Goal: Navigation & Orientation: Find specific page/section

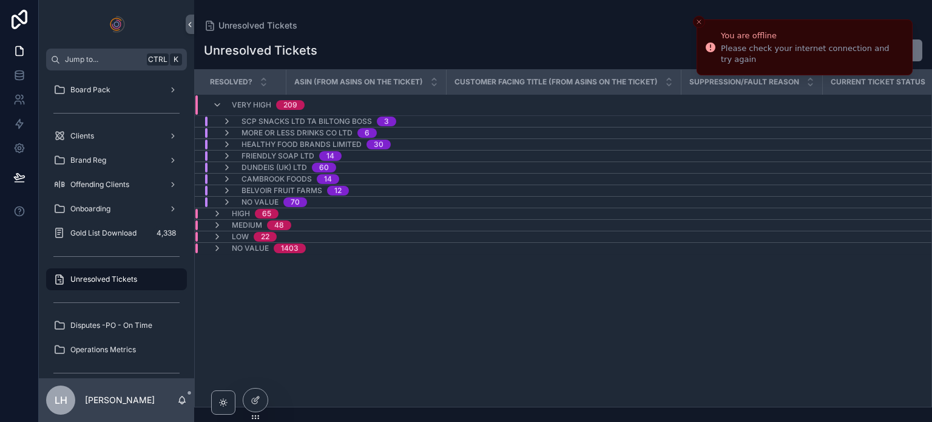
scroll to position [109, 0]
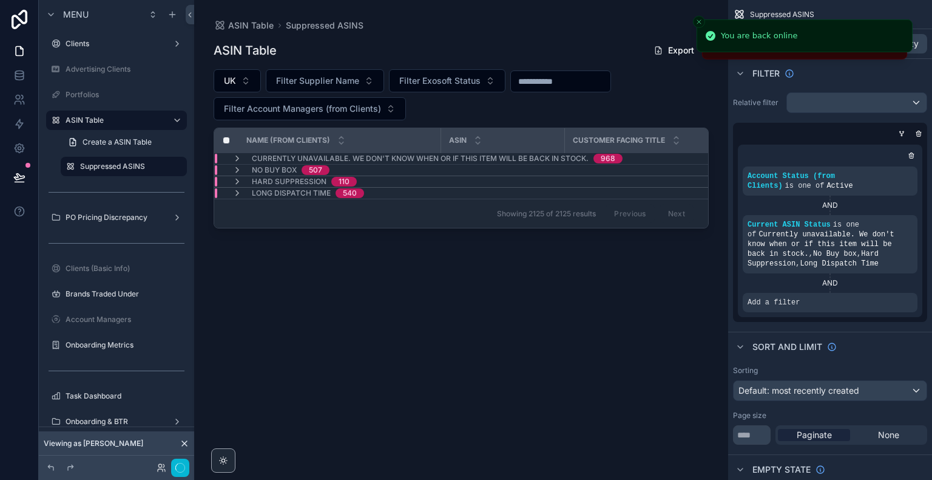
click at [461, 285] on div "ASIN Table Export UK Filter Supplier Name Filter Exosoft Status Filter Account …" at bounding box center [461, 248] width 495 height 433
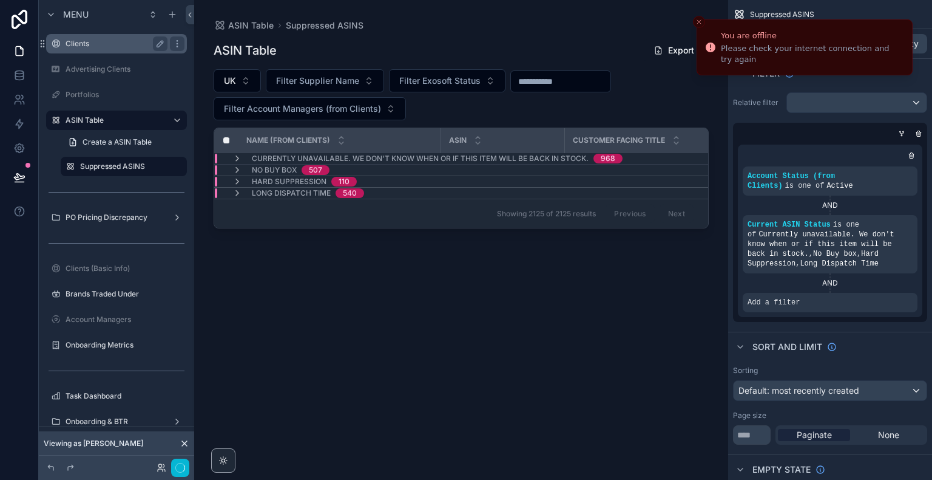
click at [127, 52] on div "Clients" at bounding box center [117, 43] width 136 height 19
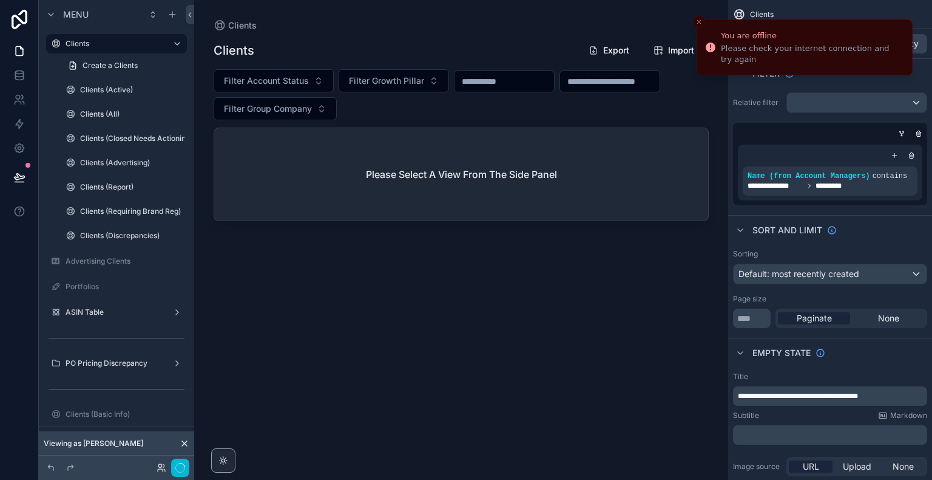
click at [129, 361] on label "PO Pricing Discrepancy" at bounding box center [117, 363] width 102 height 10
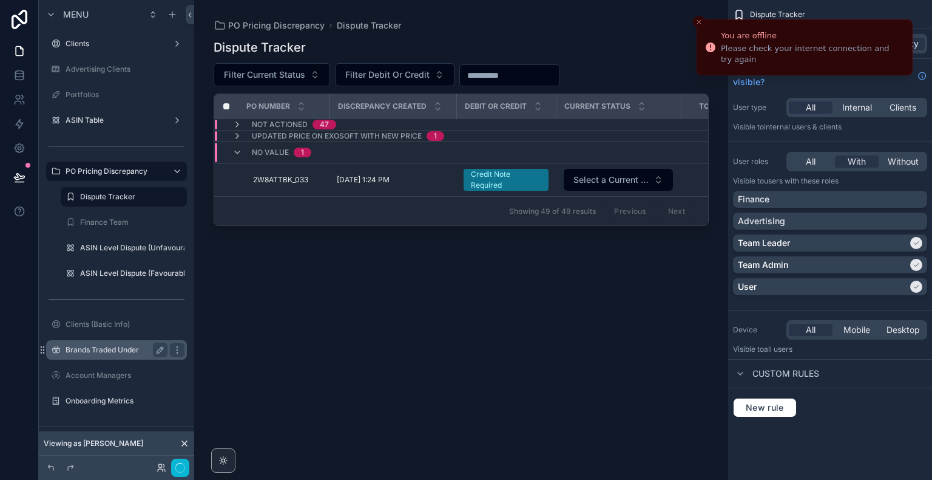
click at [121, 352] on label "Brands Traded Under" at bounding box center [114, 350] width 97 height 10
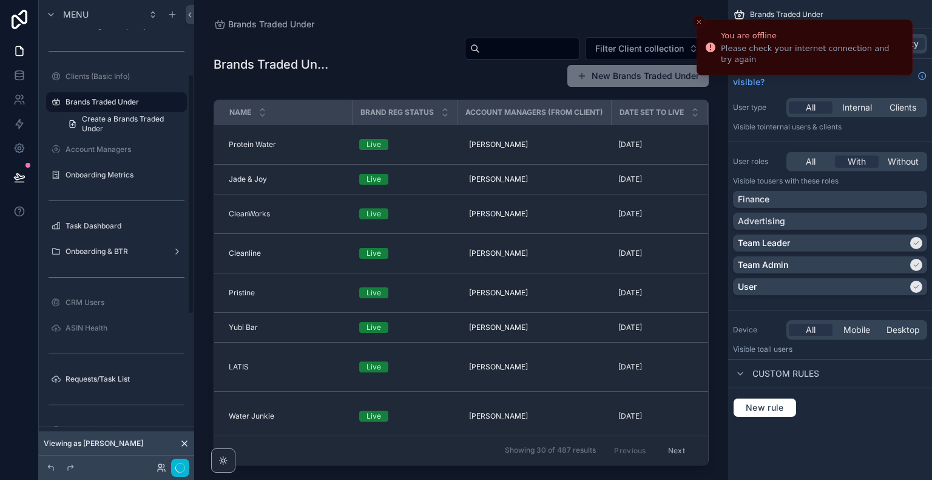
scroll to position [151, 0]
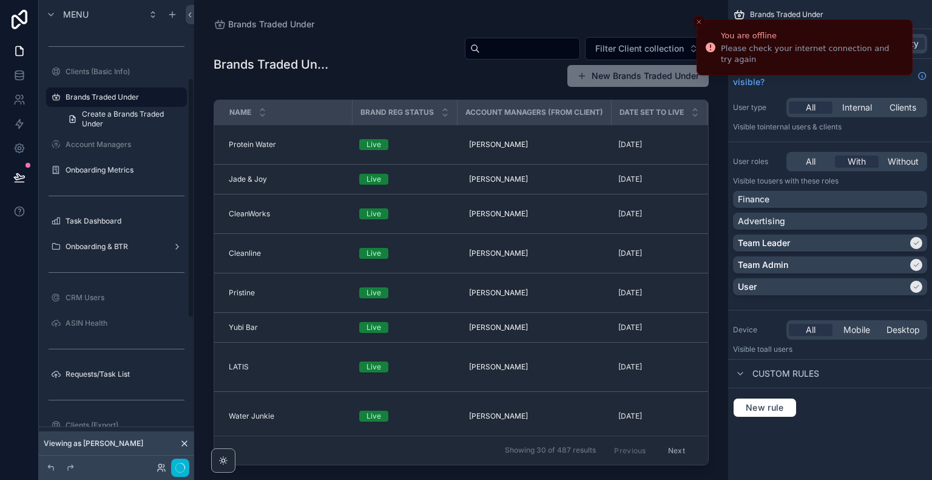
drag, startPoint x: 192, startPoint y: 191, endPoint x: 205, endPoint y: 268, distance: 78.7
click at [205, 268] on div "Menu Clients Advertising Clients Portfolios ASIN Table PO Pricing Discrepancy C…" at bounding box center [485, 240] width 893 height 480
click at [94, 165] on label "Onboarding Metrics" at bounding box center [114, 170] width 97 height 10
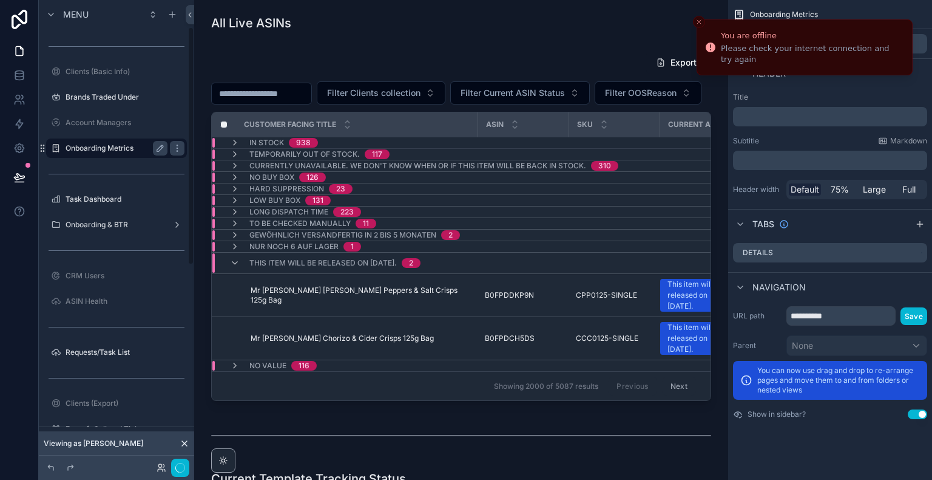
scroll to position [53, 0]
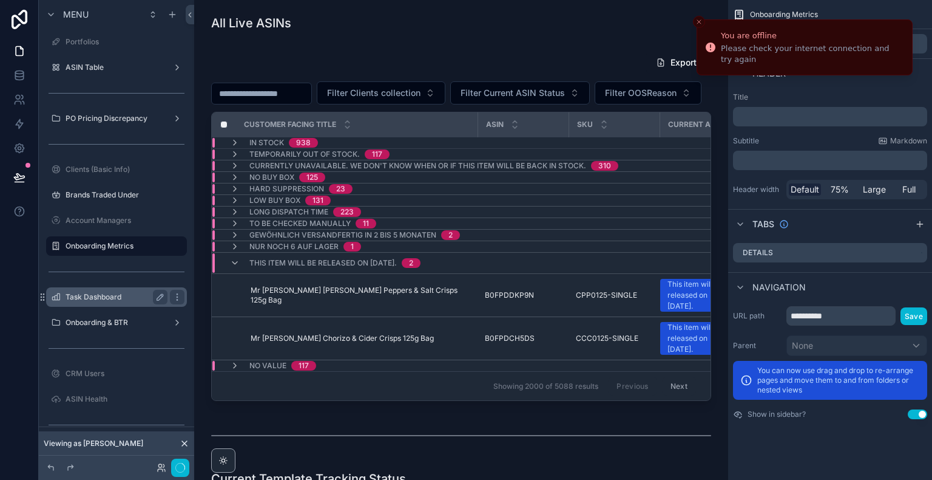
click at [90, 288] on div "Task Dashboard" at bounding box center [117, 296] width 136 height 19
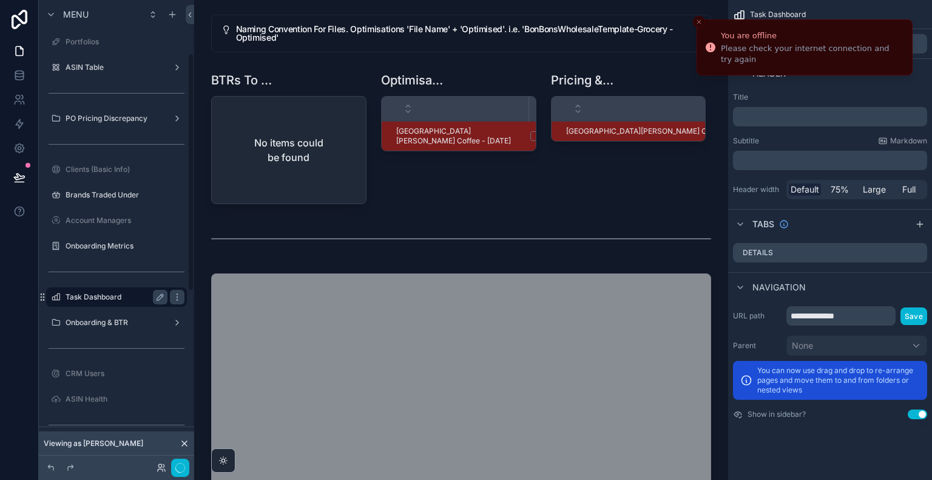
scroll to position [104, 0]
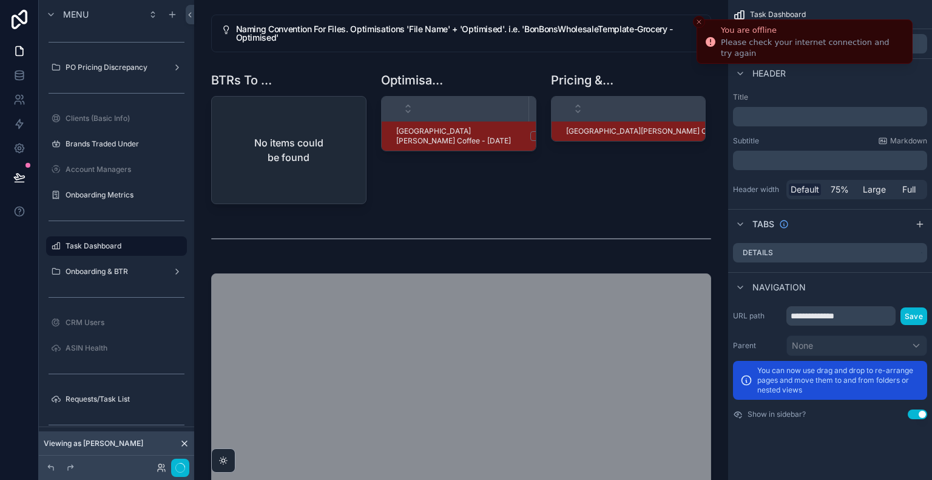
click at [696, 18] on icon "Close toast" at bounding box center [699, 21] width 7 height 7
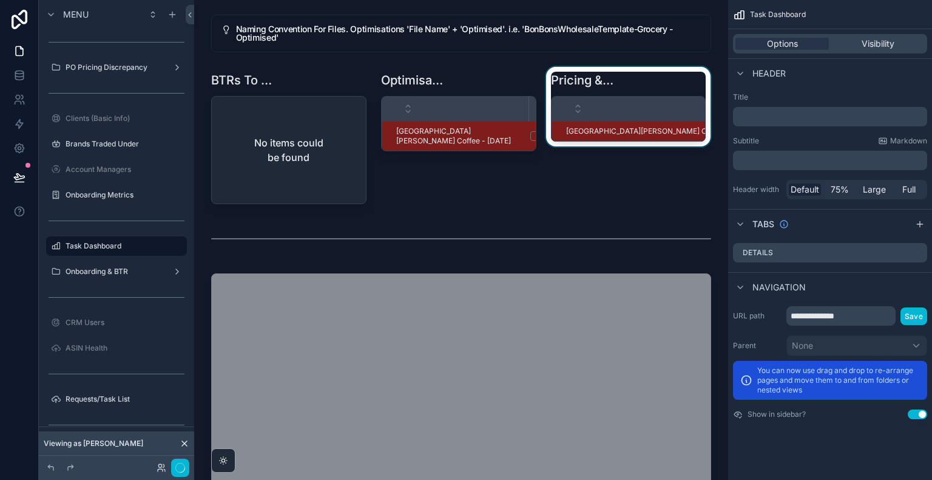
click at [622, 198] on div "scrollable content" at bounding box center [629, 138] width 170 height 142
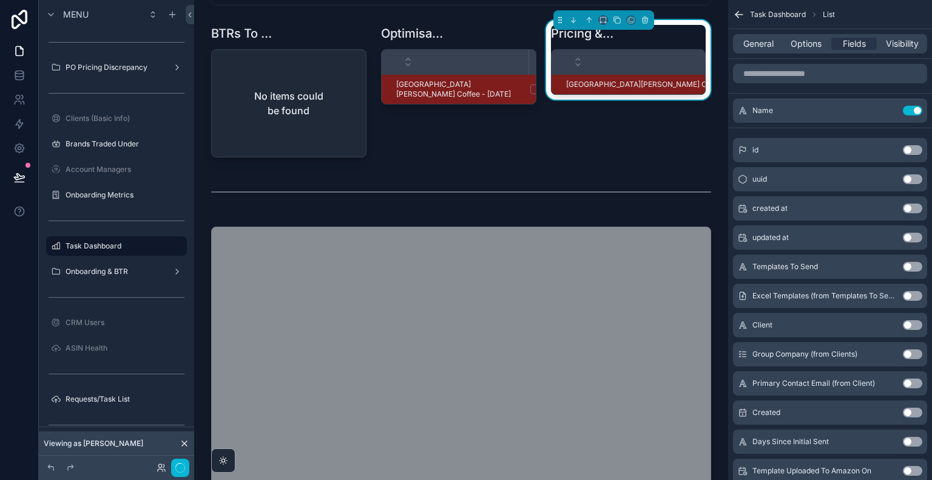
scroll to position [0, 0]
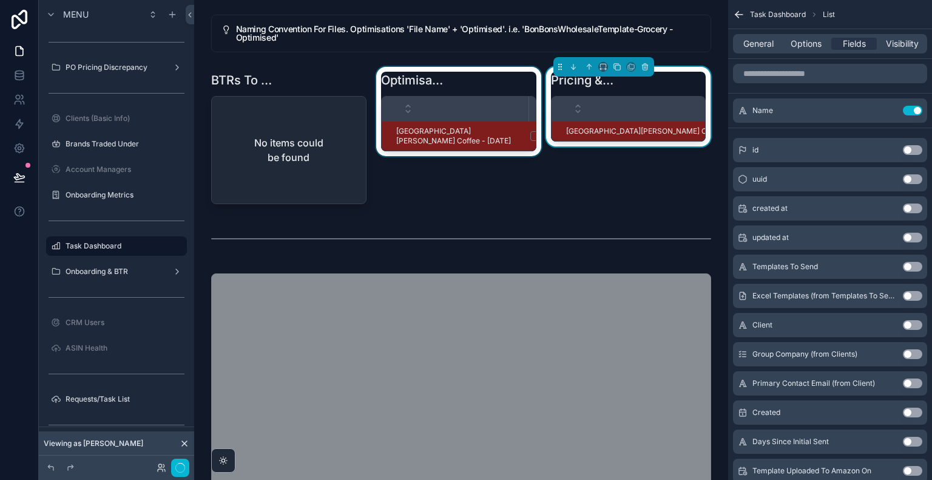
click at [509, 205] on div "scrollable content" at bounding box center [459, 138] width 170 height 142
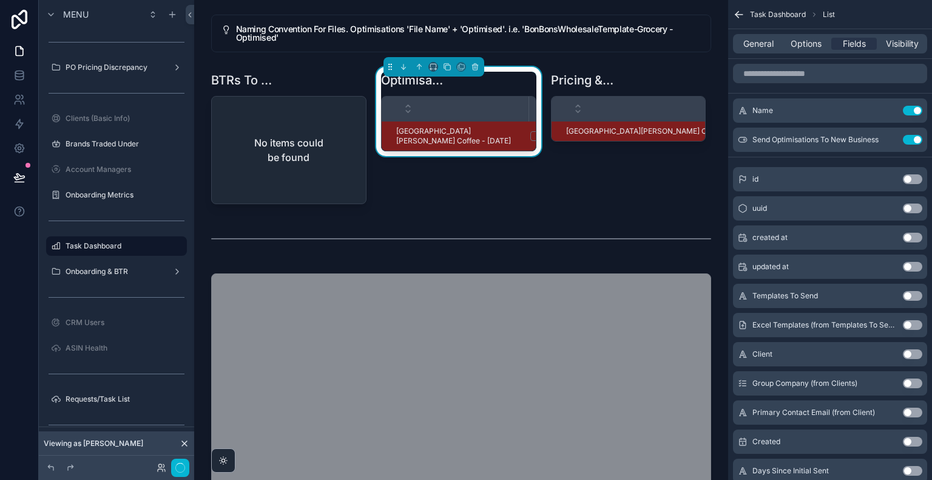
click at [744, 11] on icon "scrollable content" at bounding box center [739, 14] width 12 height 12
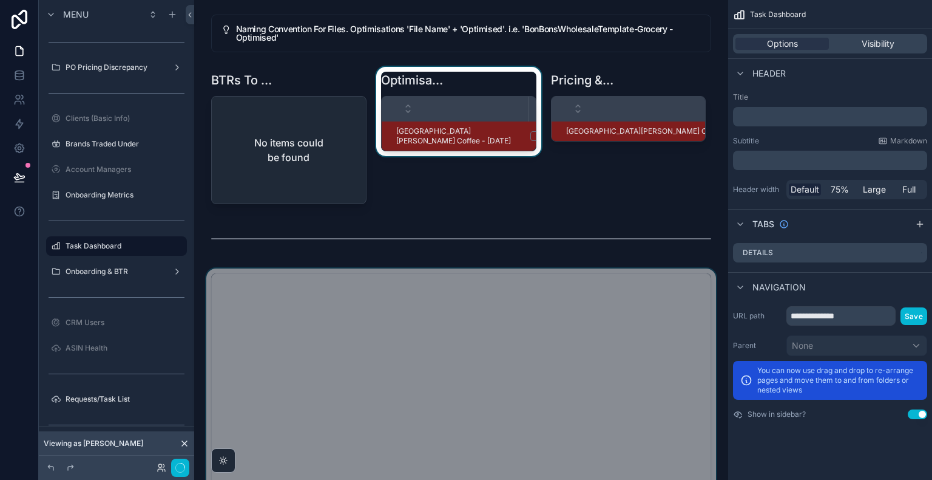
click at [551, 283] on div "scrollable content" at bounding box center [461, 453] width 515 height 371
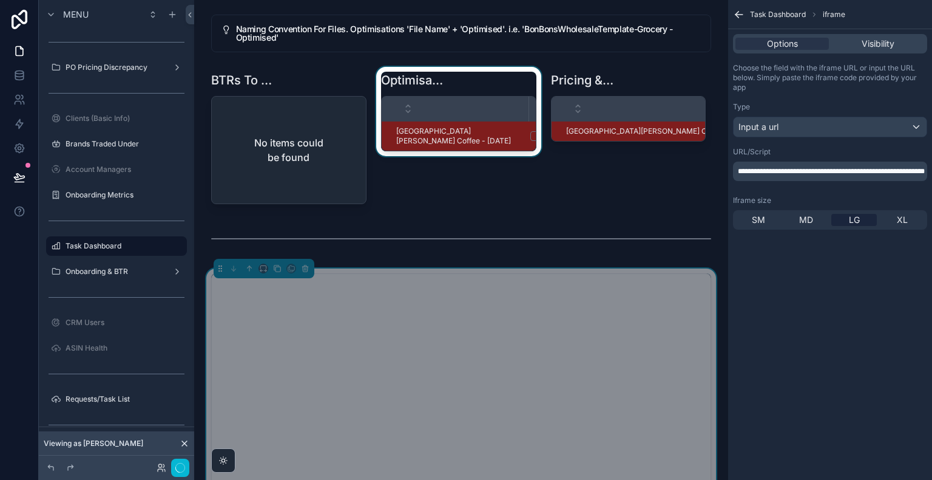
click at [740, 18] on icon "scrollable content" at bounding box center [739, 14] width 12 height 12
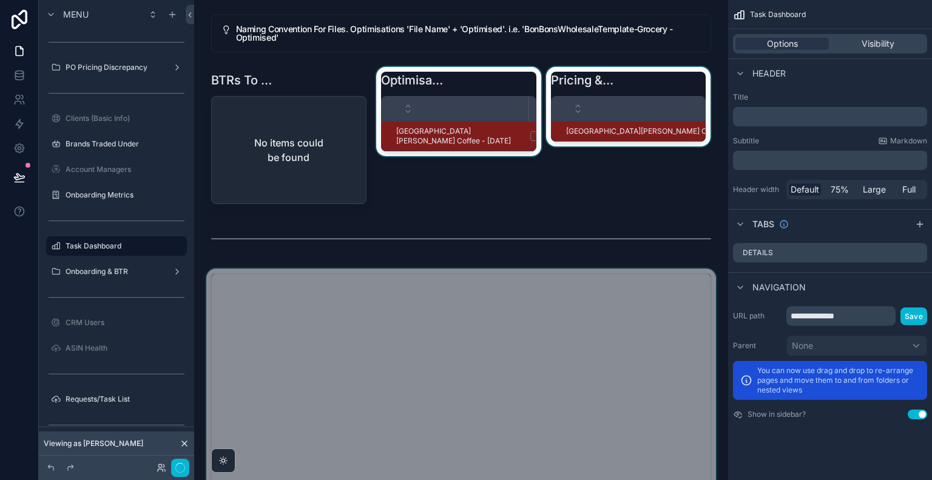
click at [568, 158] on div "scrollable content" at bounding box center [629, 138] width 170 height 142
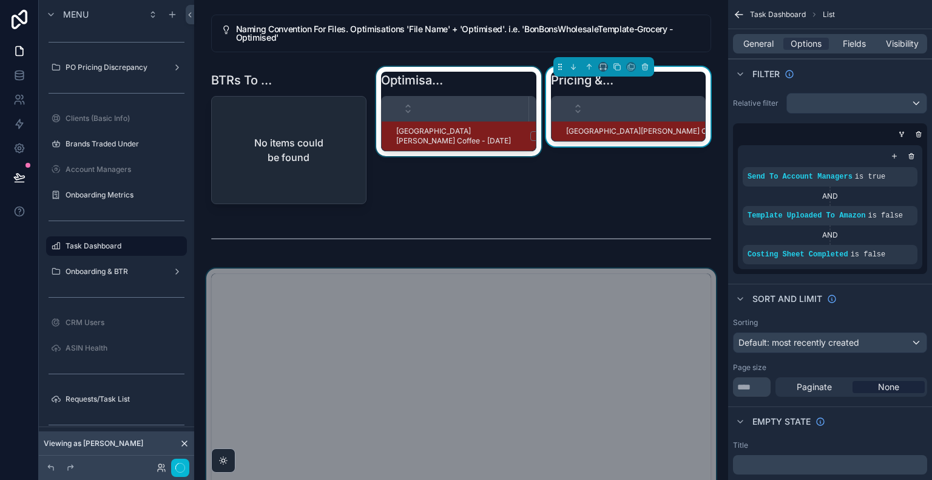
click at [472, 155] on div "scrollable content" at bounding box center [459, 138] width 170 height 142
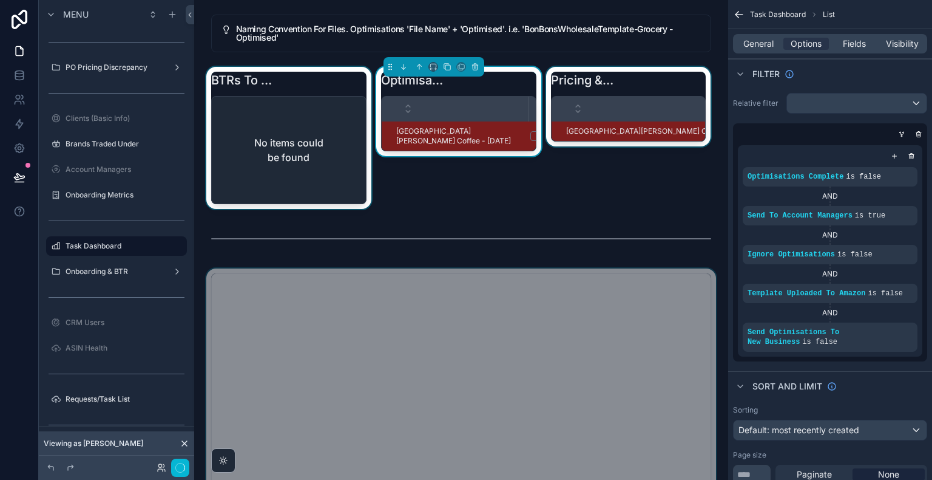
click at [330, 179] on div "scrollable content" at bounding box center [289, 138] width 170 height 142
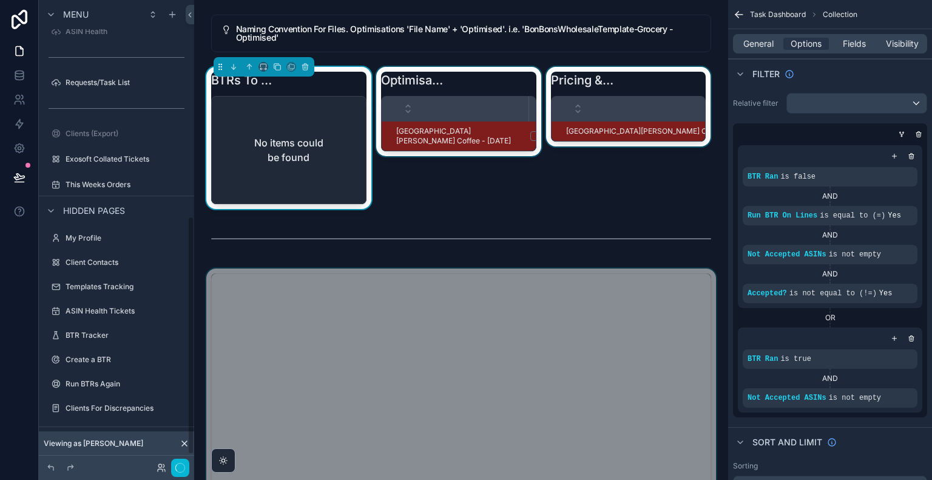
scroll to position [421, 0]
drag, startPoint x: 191, startPoint y: 76, endPoint x: 184, endPoint y: 240, distance: 164.0
click at [184, 240] on div "Menu Clients Advertising Clients Portfolios ASIN Table PO Pricing Discrepancy C…" at bounding box center [116, 232] width 155 height 465
click at [119, 178] on label "This Weeks Orders" at bounding box center [114, 183] width 97 height 10
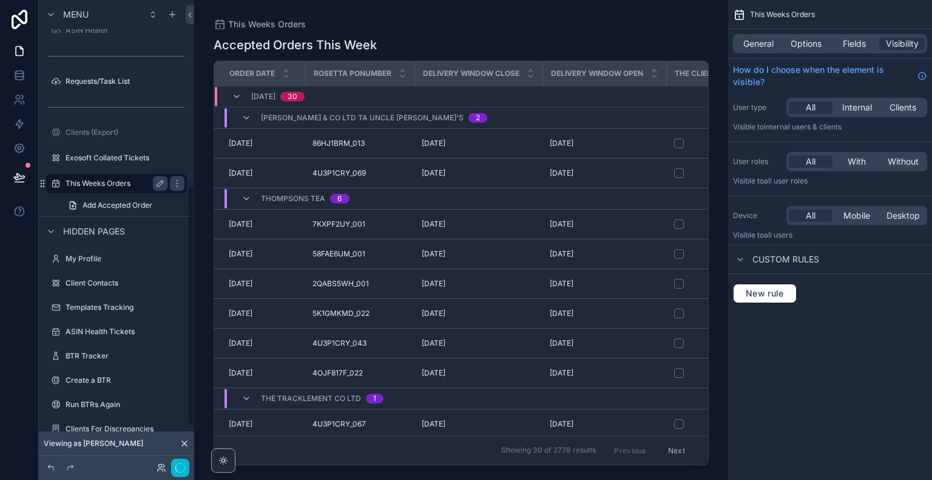
scroll to position [359, 0]
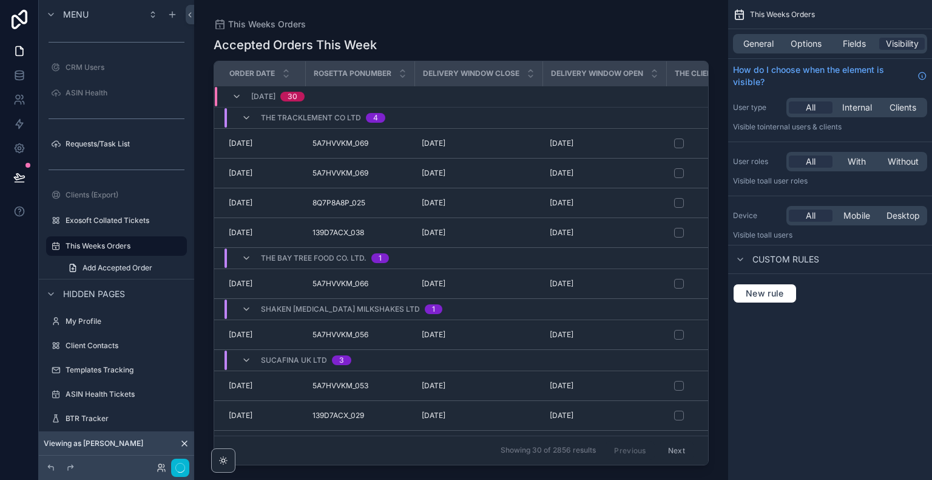
drag, startPoint x: 705, startPoint y: 77, endPoint x: 656, endPoint y: 475, distance: 400.5
click at [698, 426] on div "scrollable content" at bounding box center [461, 232] width 534 height 465
click at [265, 471] on div "This Weeks Orders Accepted Orders This Week Order date Rosetta ponumber Deliver…" at bounding box center [461, 240] width 534 height 480
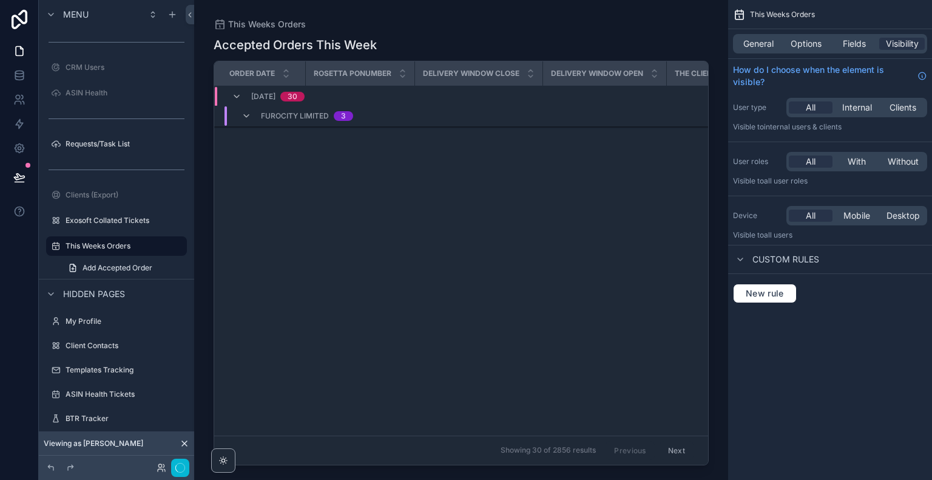
scroll to position [0, 0]
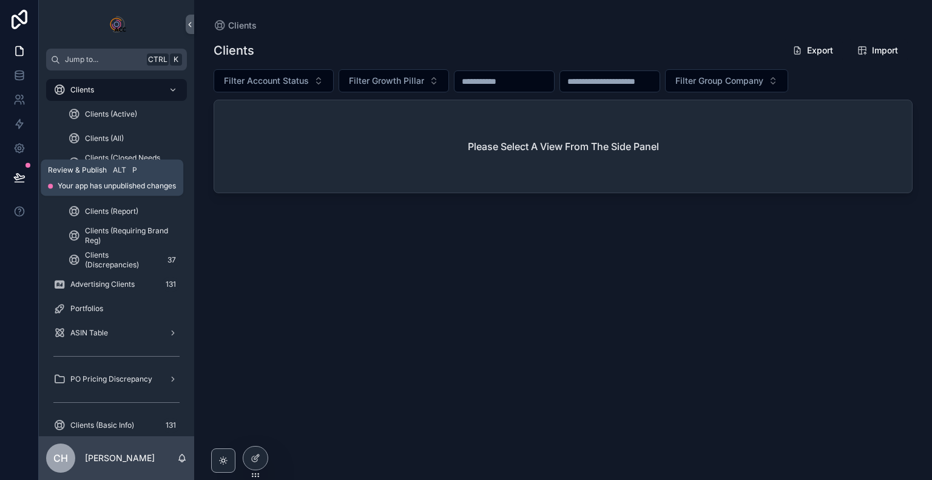
click at [25, 177] on button at bounding box center [19, 177] width 27 height 34
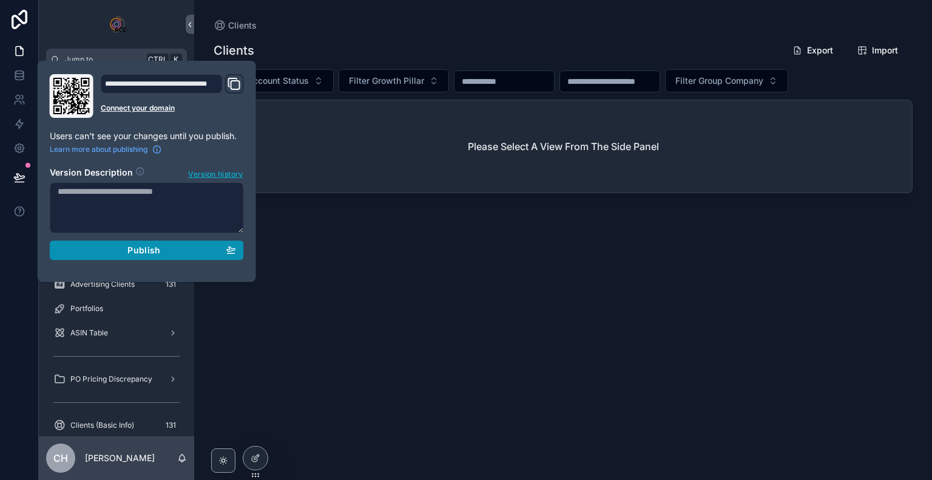
click at [115, 254] on div "Publish" at bounding box center [147, 250] width 178 height 11
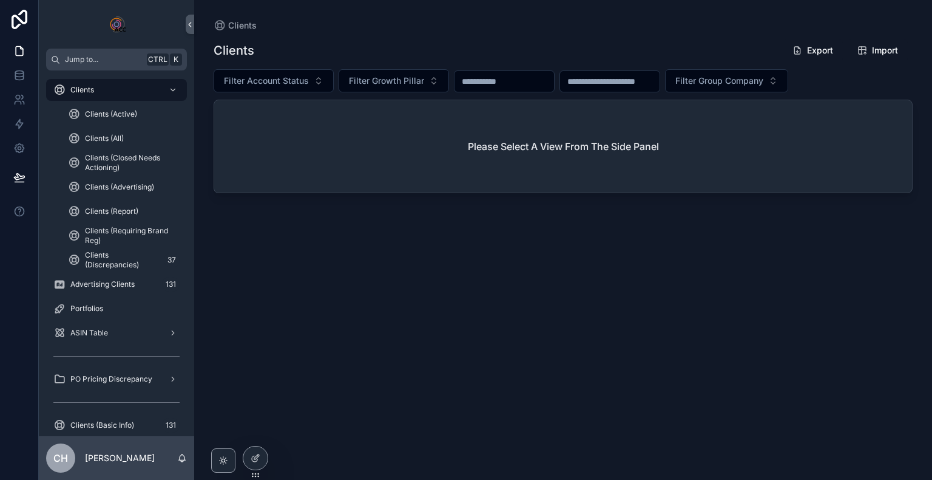
click at [0, 258] on div at bounding box center [19, 240] width 39 height 480
click at [120, 131] on div "Clients (All)" at bounding box center [124, 138] width 112 height 19
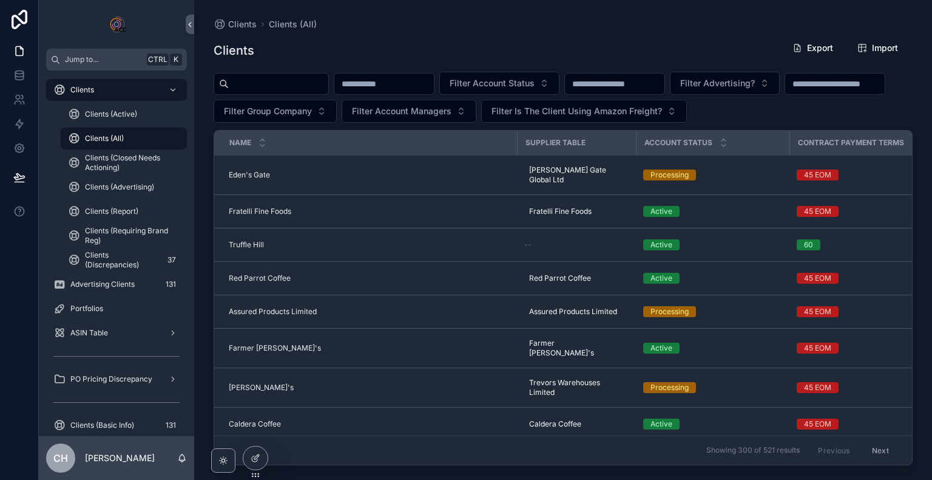
scroll to position [0, 123]
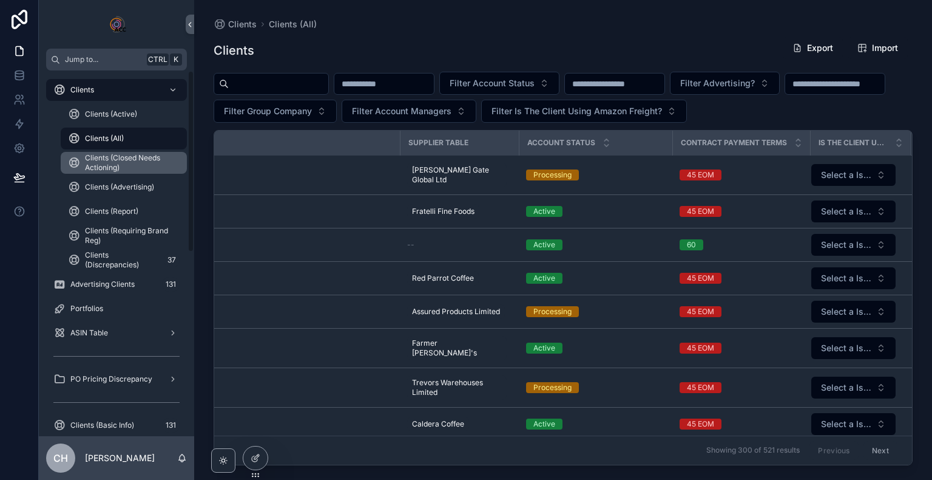
click at [140, 171] on span "Clients (Closed Needs Actioning)" at bounding box center [130, 162] width 90 height 19
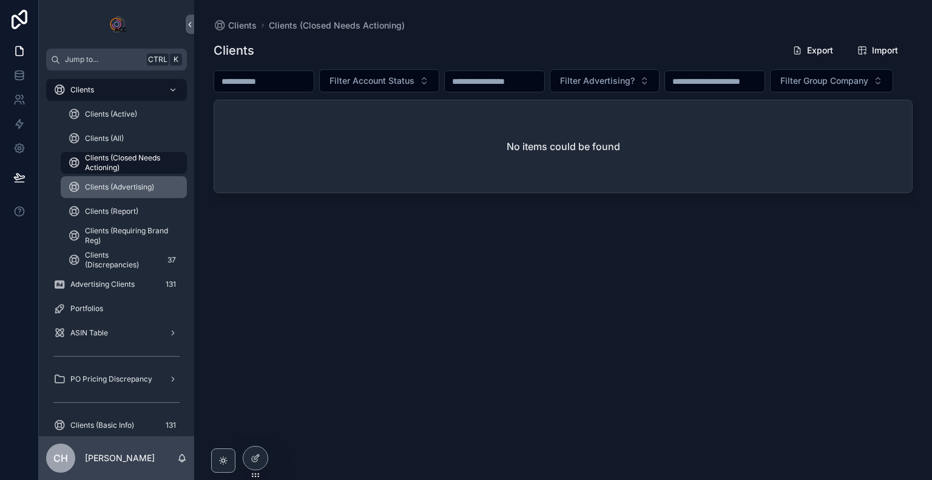
click at [120, 194] on div "Clients (Advertising)" at bounding box center [124, 186] width 112 height 19
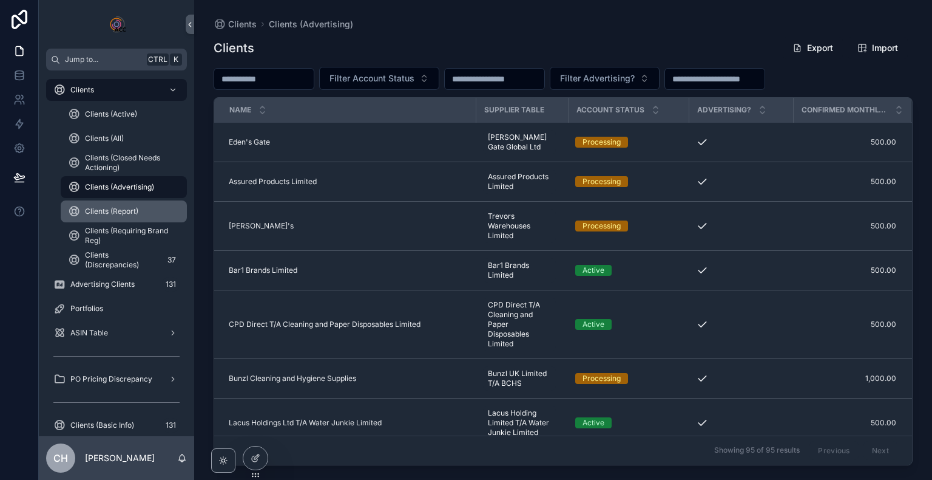
click at [121, 213] on span "Clients (Report)" at bounding box center [111, 211] width 53 height 10
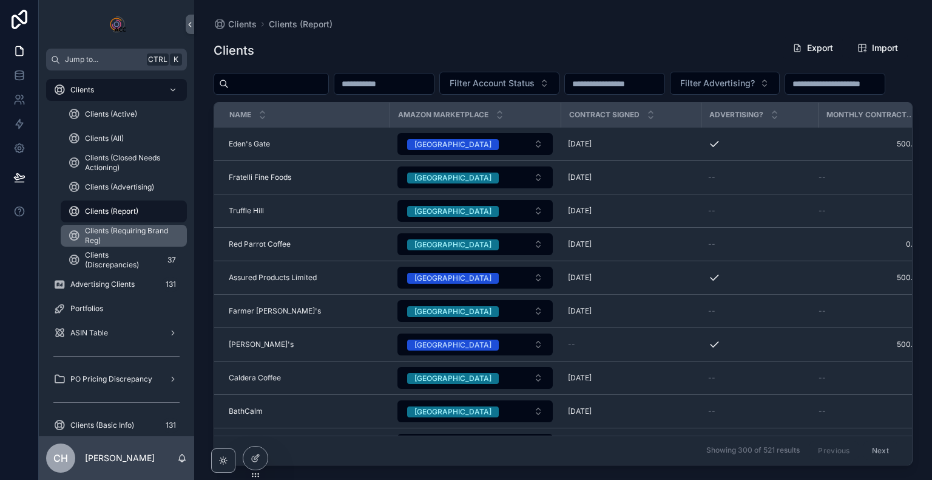
click at [130, 245] on span "Clients (Requiring Brand Reg)" at bounding box center [130, 235] width 90 height 19
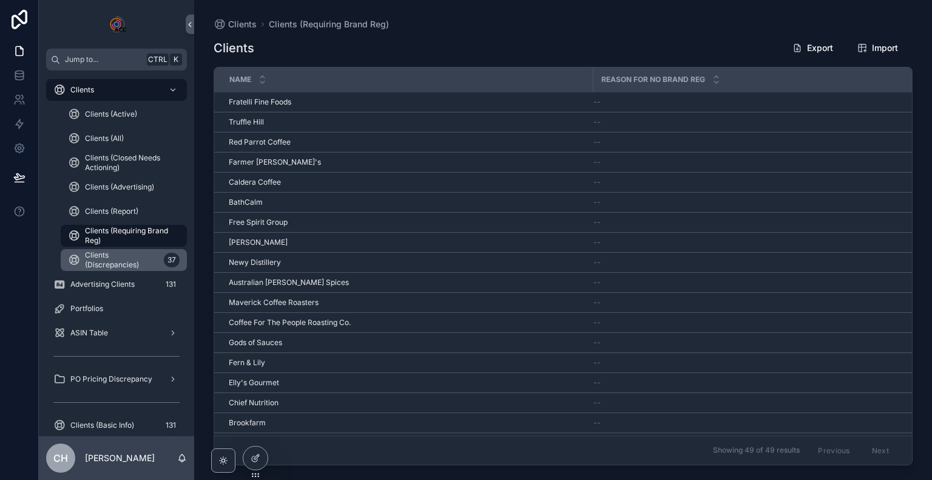
click at [122, 265] on span "Clients (Discrepancies)" at bounding box center [122, 259] width 74 height 19
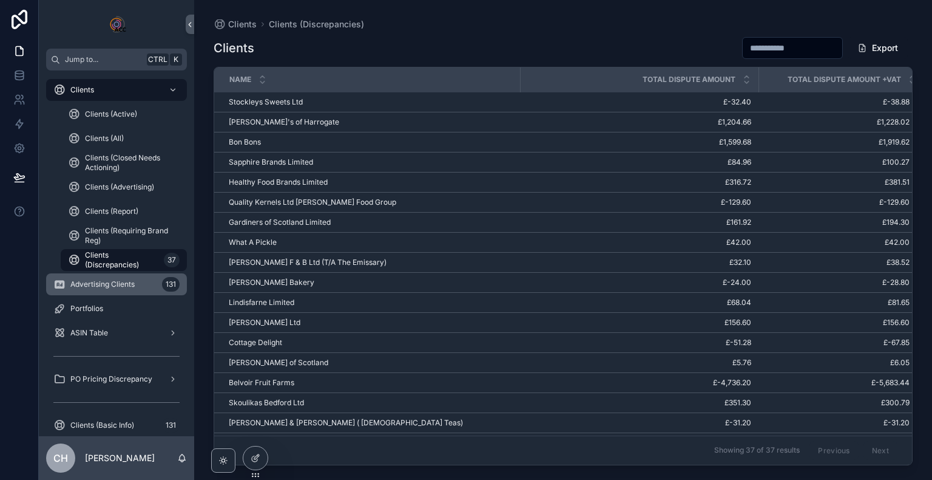
click at [110, 283] on span "Advertising Clients" at bounding box center [102, 284] width 64 height 10
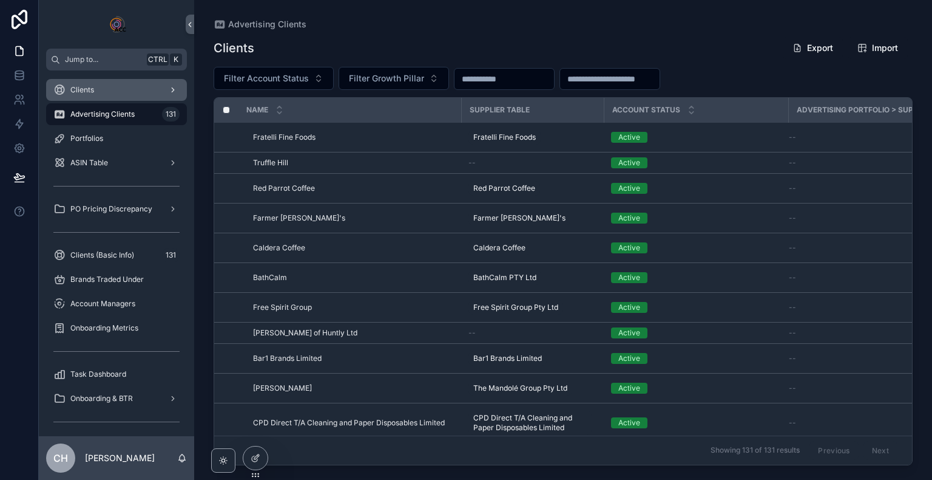
click at [130, 98] on div "Clients" at bounding box center [116, 89] width 126 height 19
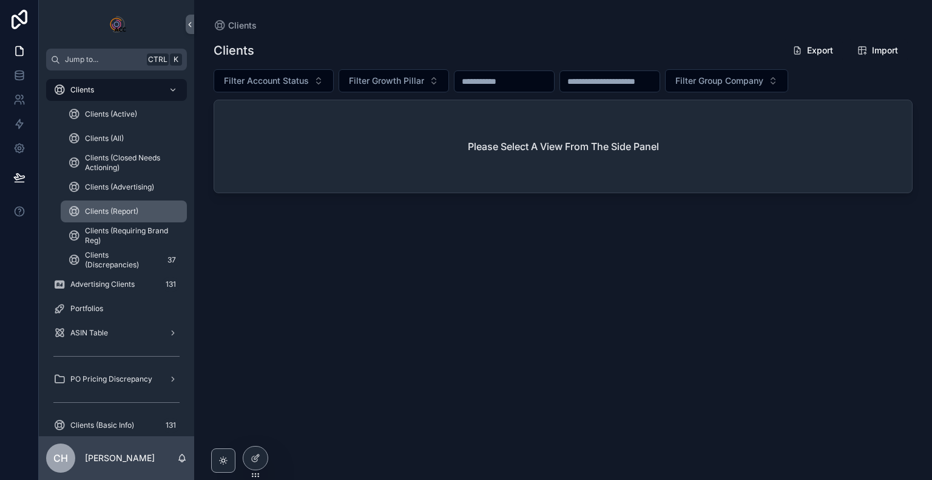
click at [138, 212] on div "Clients (Report)" at bounding box center [124, 211] width 112 height 19
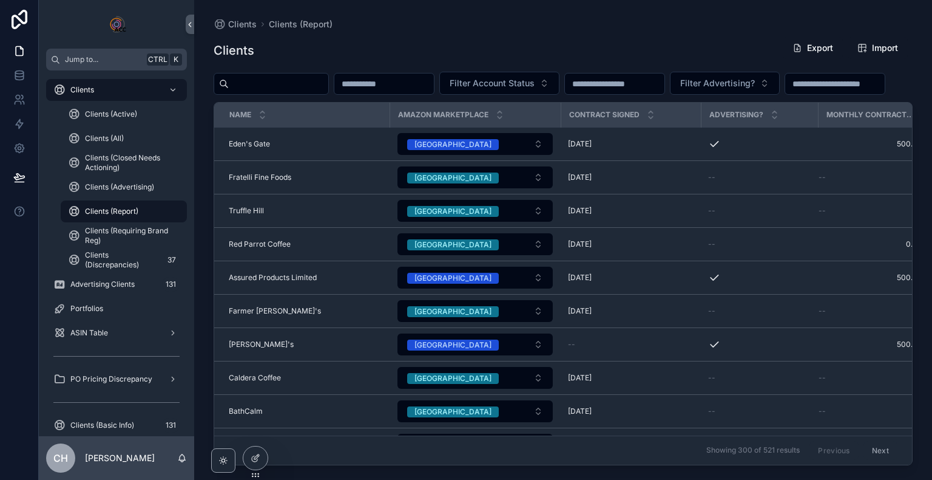
click at [138, 212] on div "Clients (Report)" at bounding box center [124, 211] width 112 height 19
click at [124, 283] on span "Advertising Clients" at bounding box center [102, 284] width 64 height 10
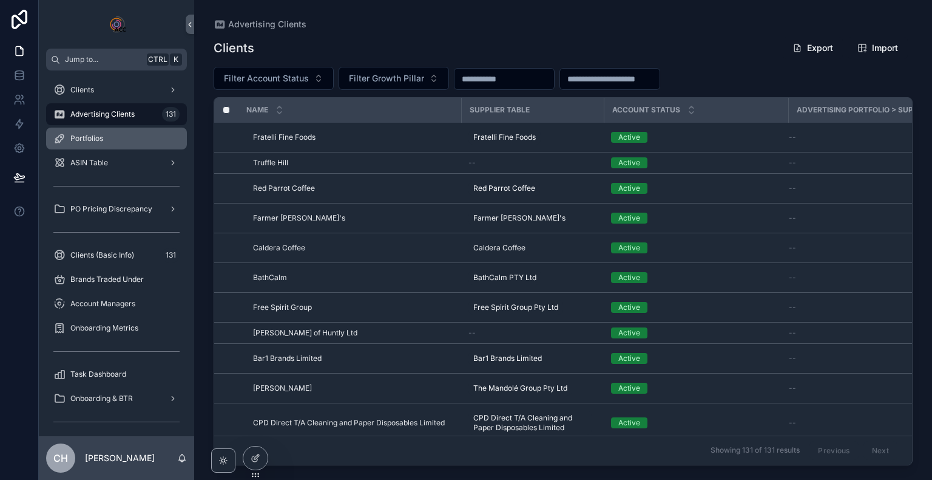
click at [114, 147] on div "Portfolios" at bounding box center [116, 138] width 126 height 19
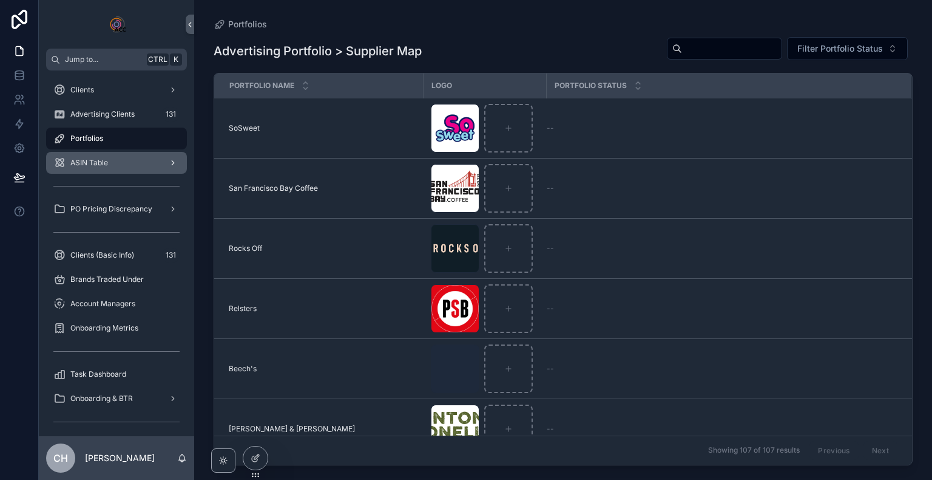
click at [117, 163] on div "ASIN Table" at bounding box center [116, 162] width 126 height 19
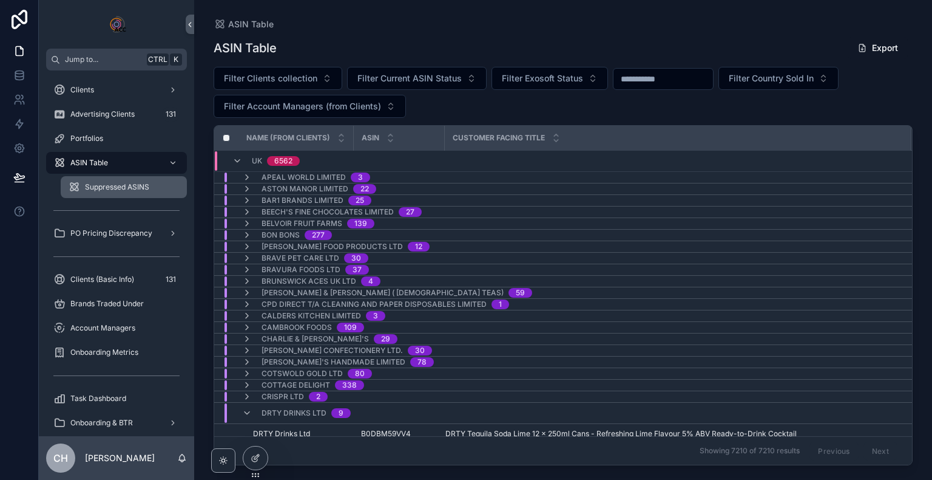
click at [124, 183] on span "Suppressed ASINS" at bounding box center [117, 187] width 64 height 10
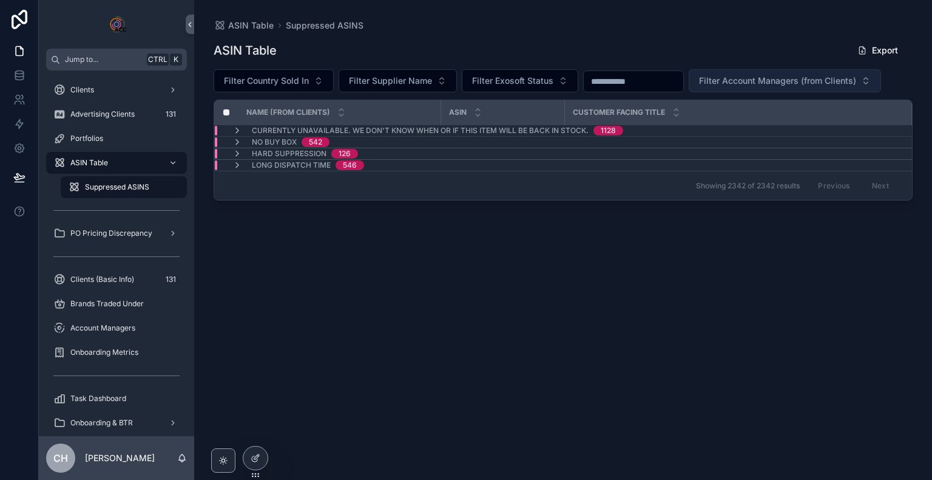
click at [733, 78] on span "Filter Account Managers (from Clients)" at bounding box center [777, 81] width 157 height 12
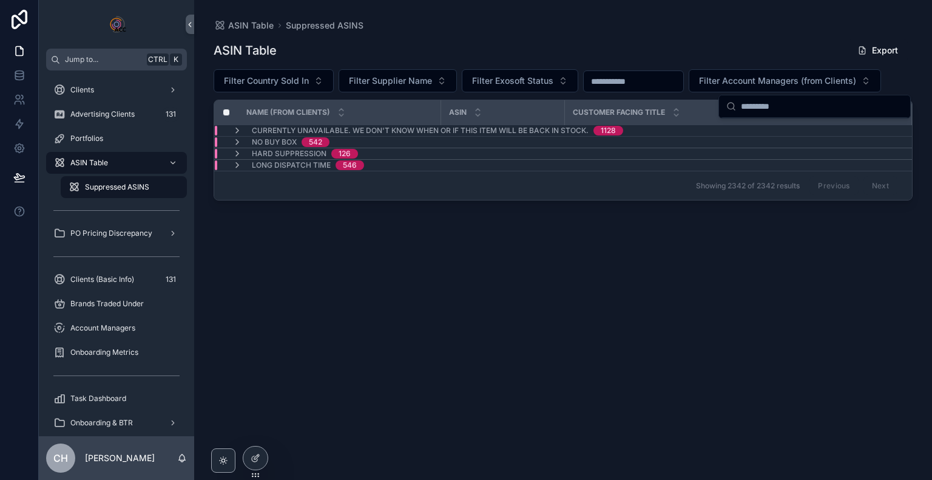
click at [551, 322] on div "ASIN Table Export Filter Country Sold In Filter Supplier Name Filter Exosoft St…" at bounding box center [563, 248] width 699 height 433
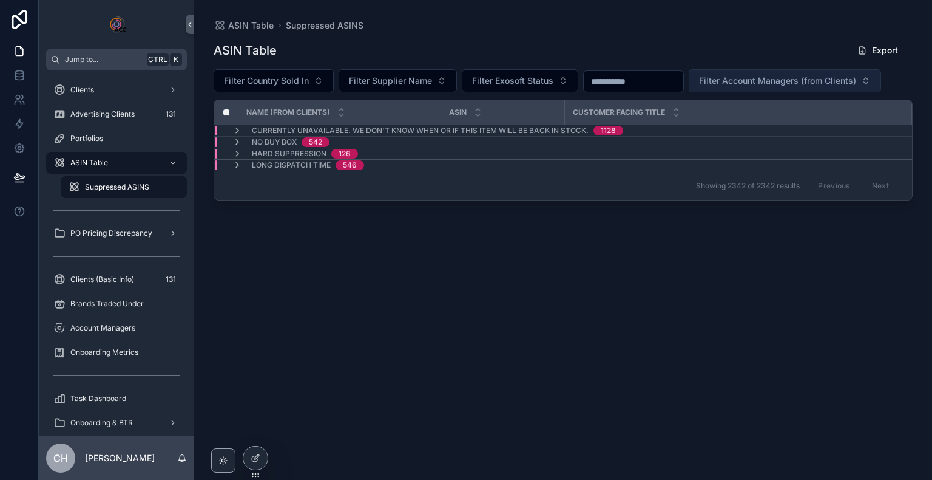
click at [831, 75] on span "Filter Account Managers (from Clients)" at bounding box center [777, 81] width 157 height 12
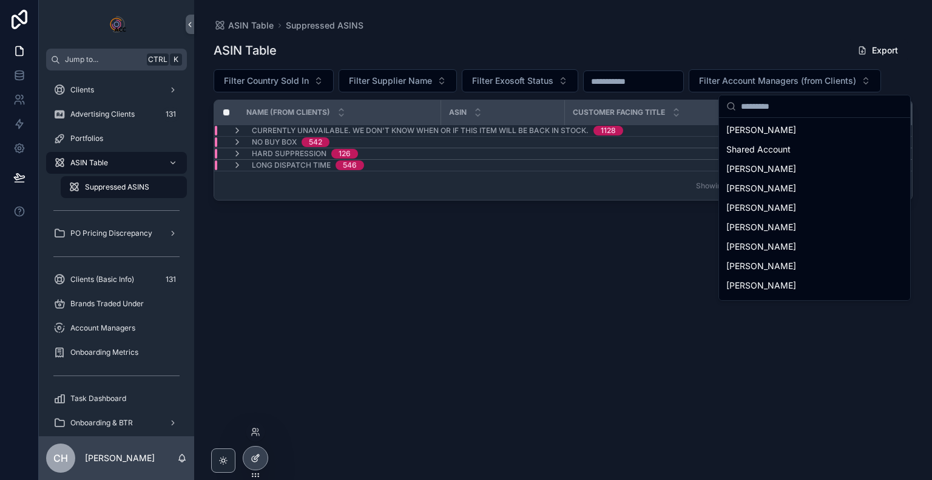
click at [257, 463] on div at bounding box center [255, 457] width 24 height 23
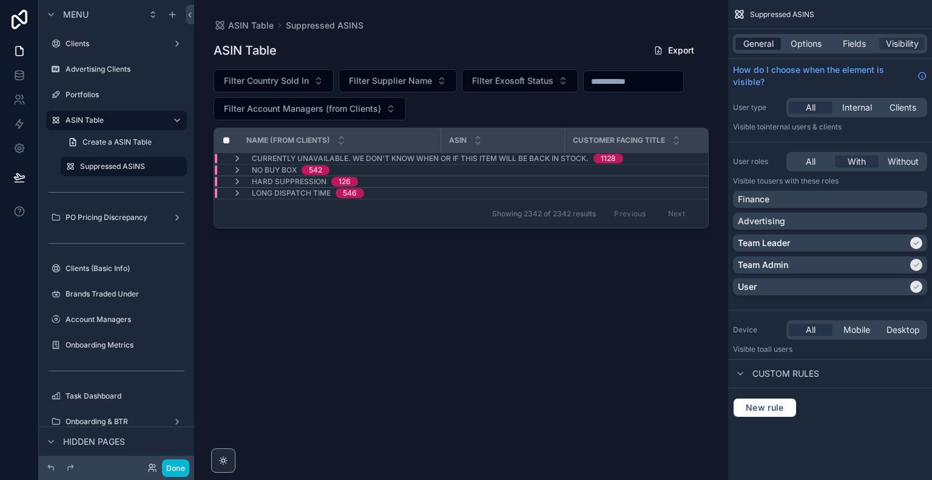
click at [750, 47] on span "General" at bounding box center [759, 44] width 30 height 12
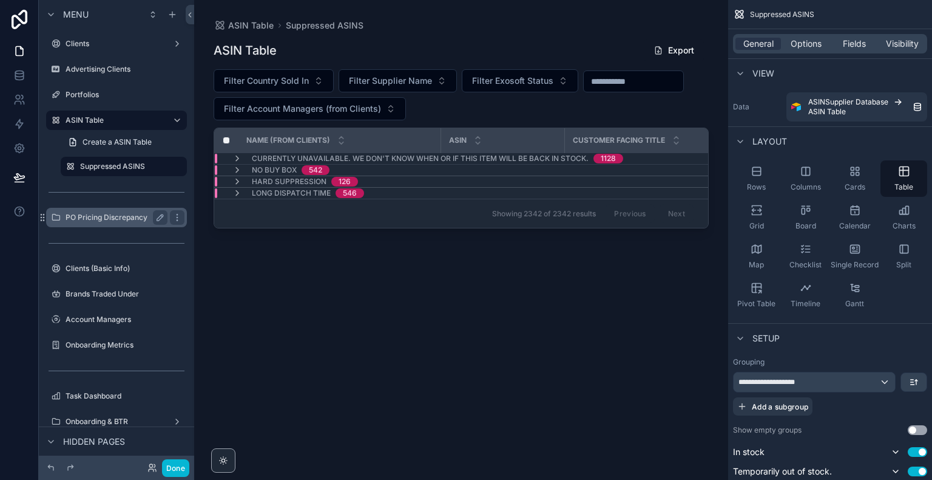
click at [121, 214] on label "PO Pricing Discrepancy" at bounding box center [114, 217] width 97 height 10
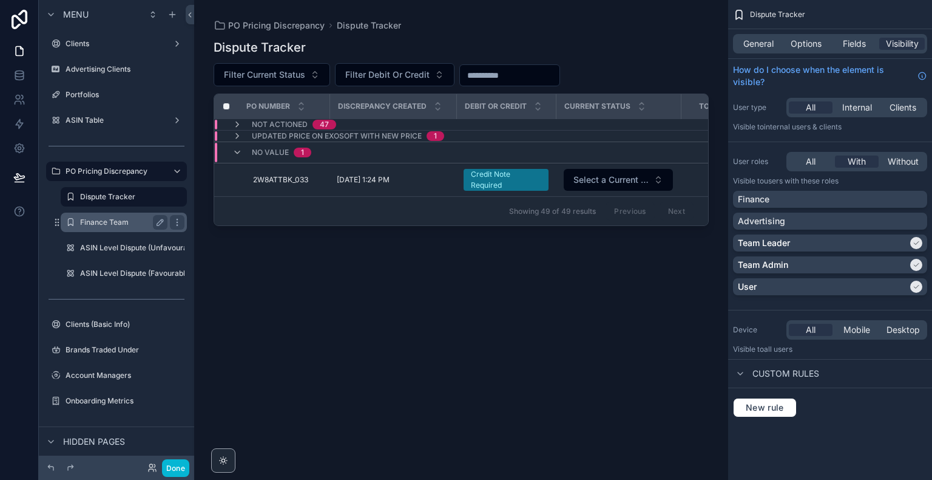
click at [109, 229] on div "Finance Team" at bounding box center [123, 222] width 87 height 15
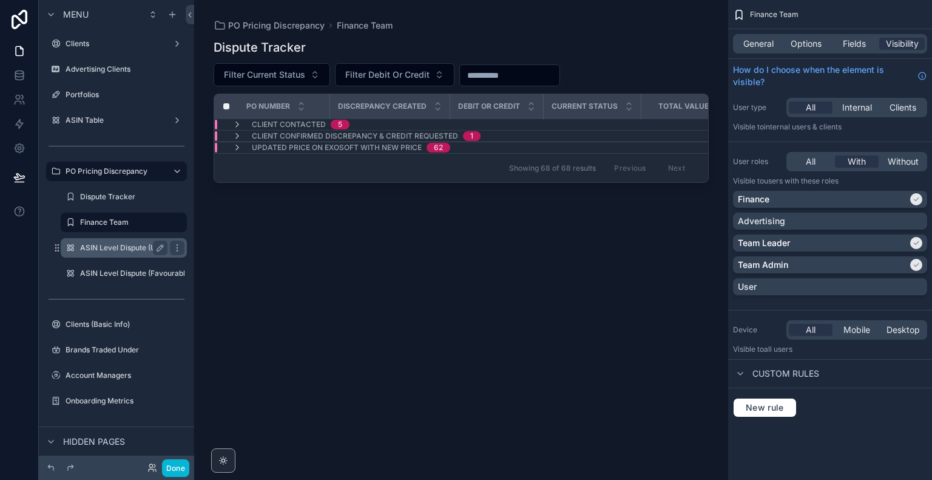
click at [119, 246] on label "ASIN Level Dispute (Unfavourable)" at bounding box center [140, 248] width 120 height 10
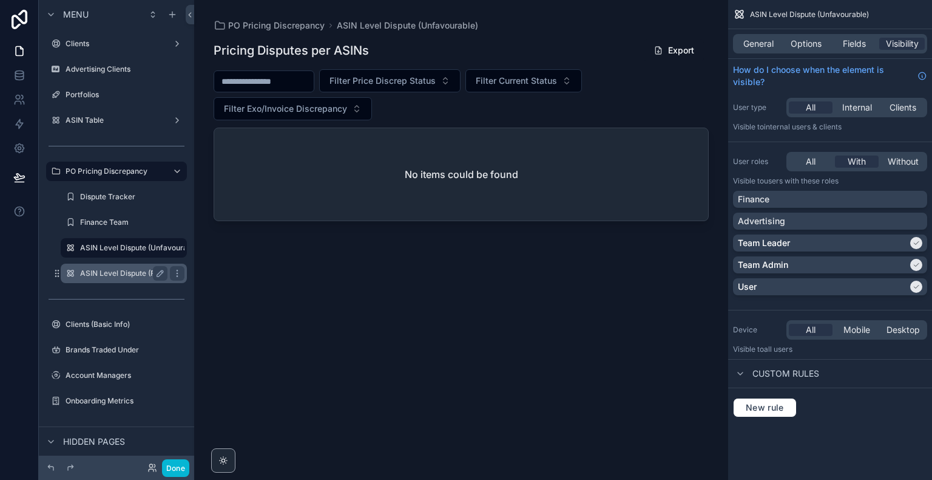
click at [121, 273] on label "ASIN Level Dispute (Favourable)" at bounding box center [136, 273] width 112 height 10
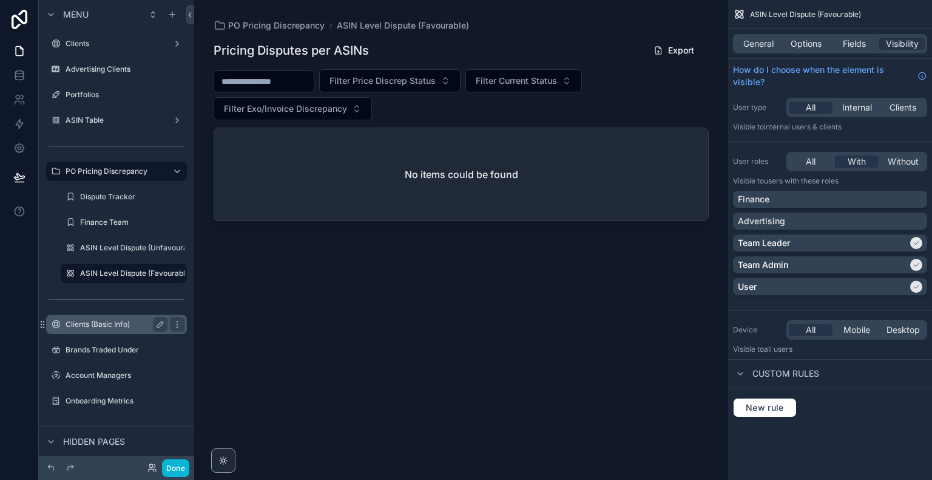
click at [115, 324] on label "Clients (Basic Info)" at bounding box center [114, 324] width 97 height 10
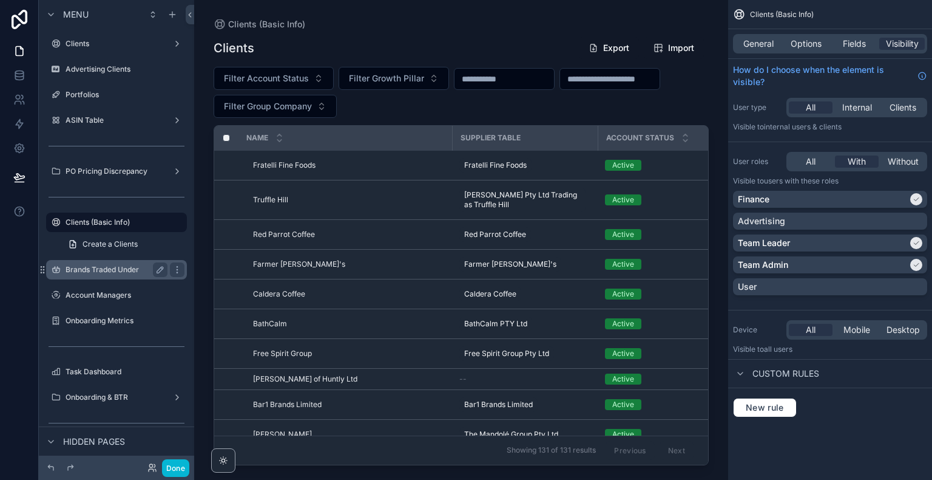
click at [112, 271] on label "Brands Traded Under" at bounding box center [114, 270] width 97 height 10
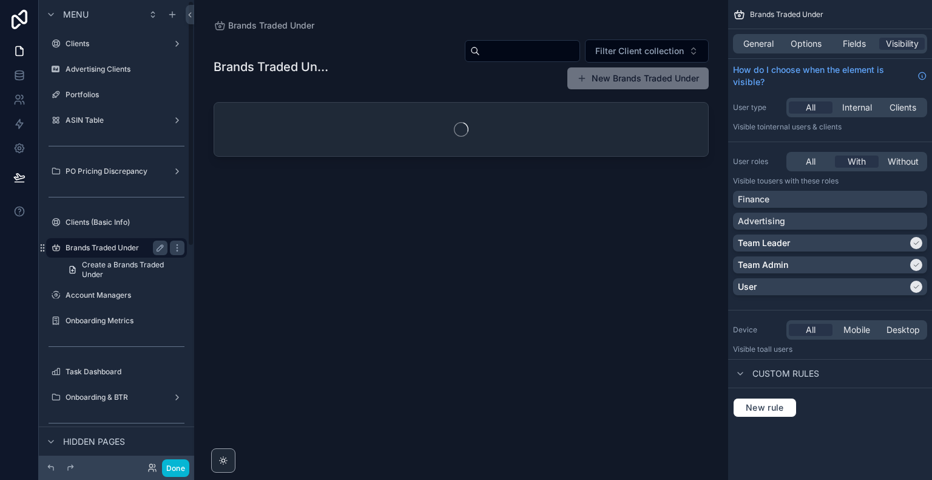
scroll to position [2, 0]
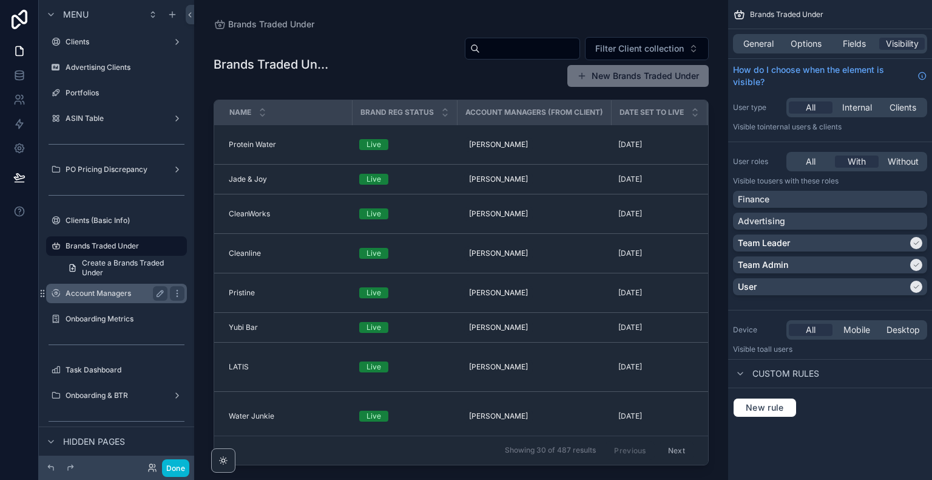
click at [109, 297] on div "Account Managers" at bounding box center [117, 293] width 102 height 15
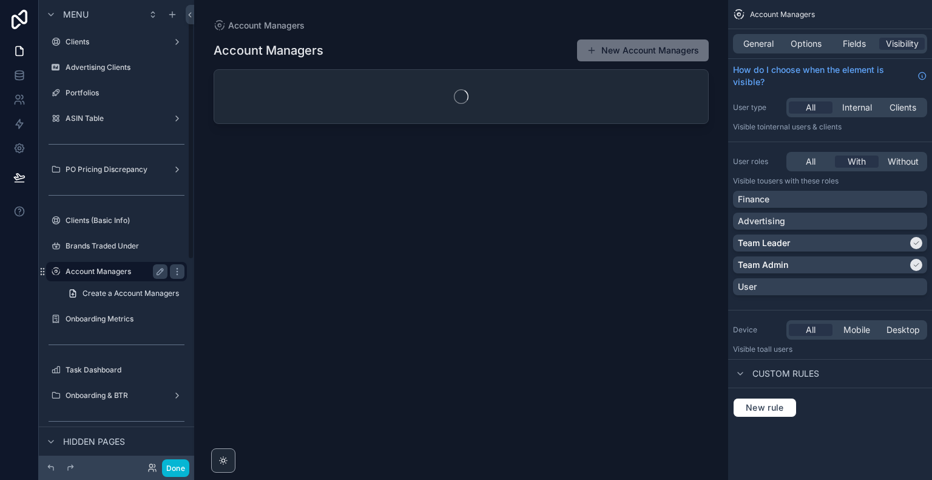
scroll to position [27, 0]
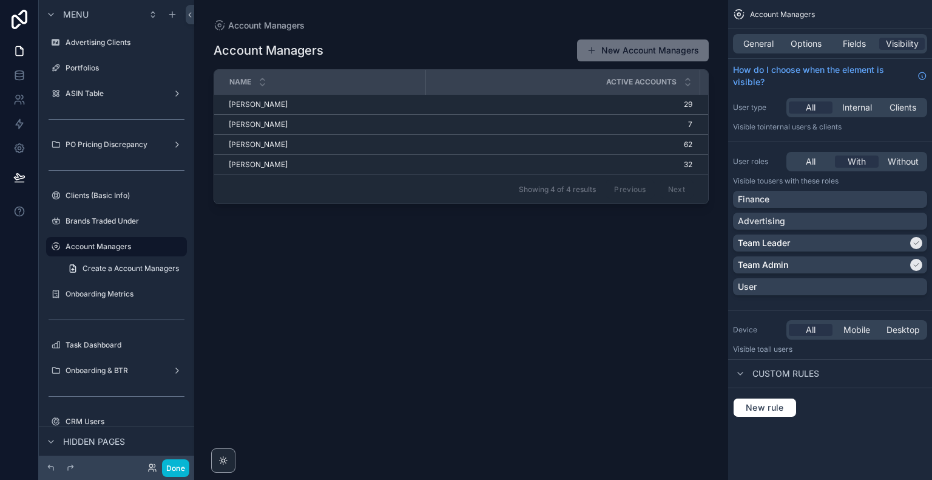
drag, startPoint x: 288, startPoint y: 206, endPoint x: 267, endPoint y: 213, distance: 21.7
click at [267, 213] on div "scrollable content" at bounding box center [461, 232] width 534 height 465
click at [97, 295] on label "Onboarding Metrics" at bounding box center [114, 294] width 97 height 10
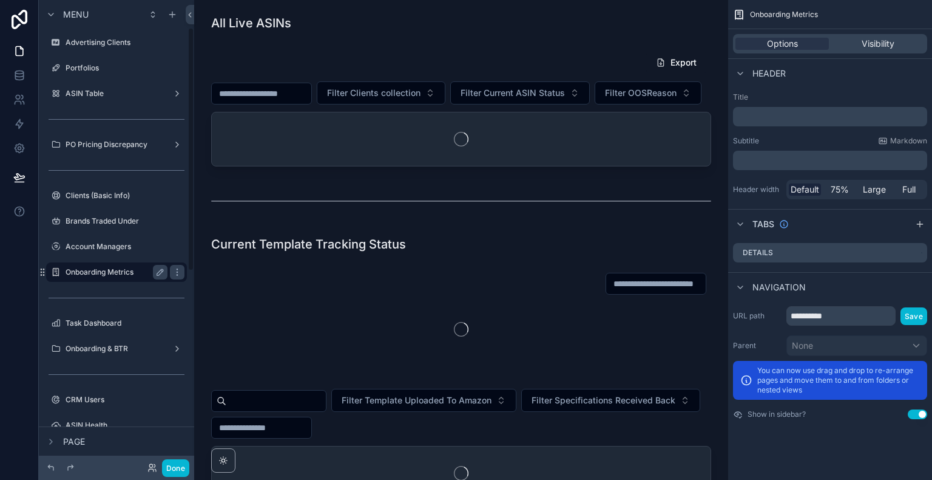
scroll to position [53, 0]
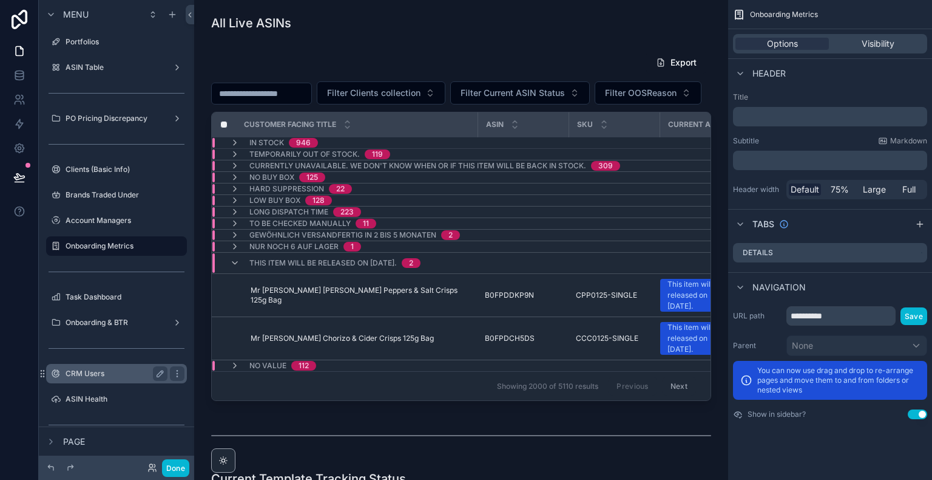
click at [95, 378] on div "CRM Users" at bounding box center [117, 373] width 102 height 15
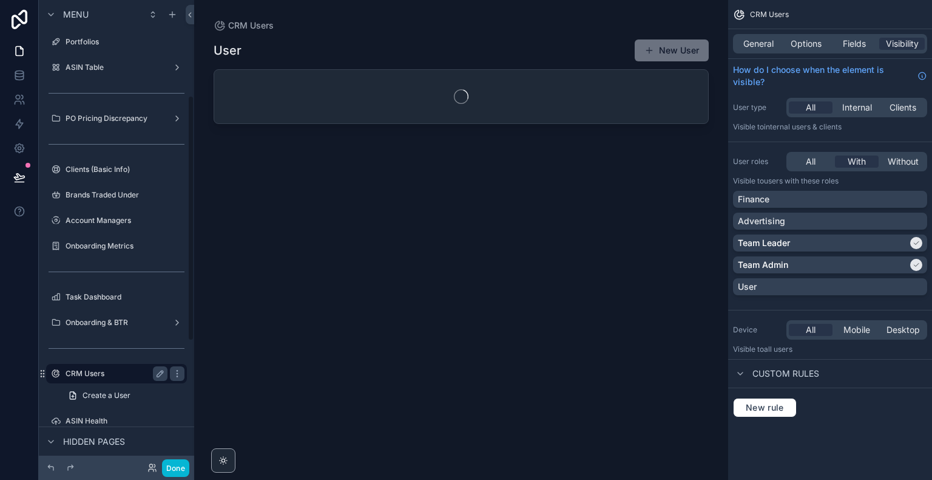
scroll to position [180, 0]
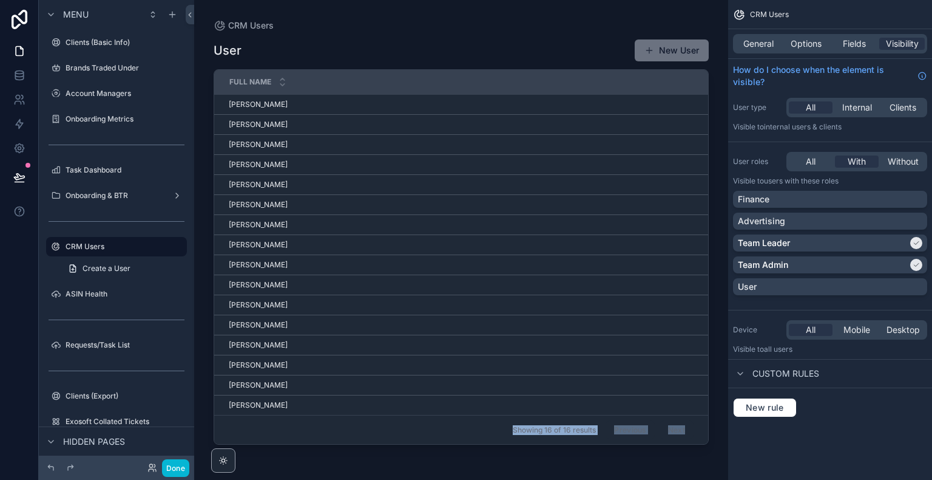
drag, startPoint x: 253, startPoint y: 443, endPoint x: 485, endPoint y: 441, distance: 231.9
click at [485, 441] on div "scrollable content" at bounding box center [461, 232] width 534 height 465
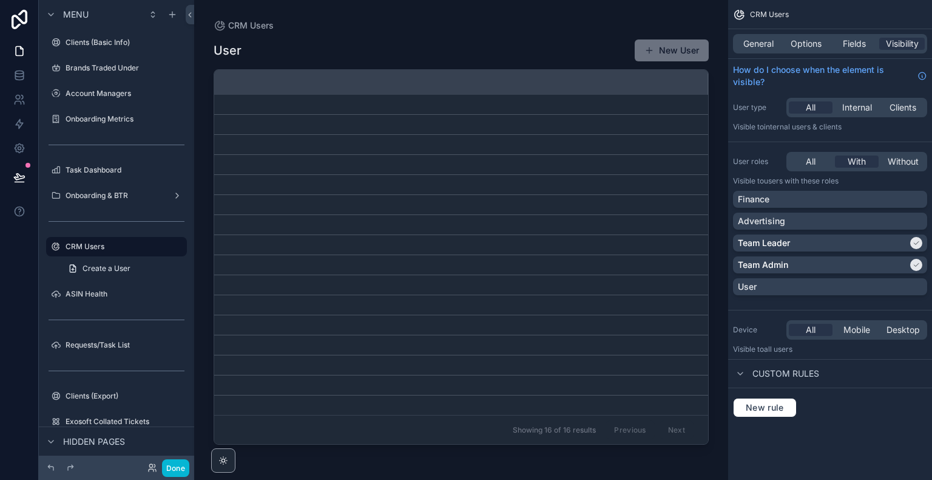
scroll to position [0, 0]
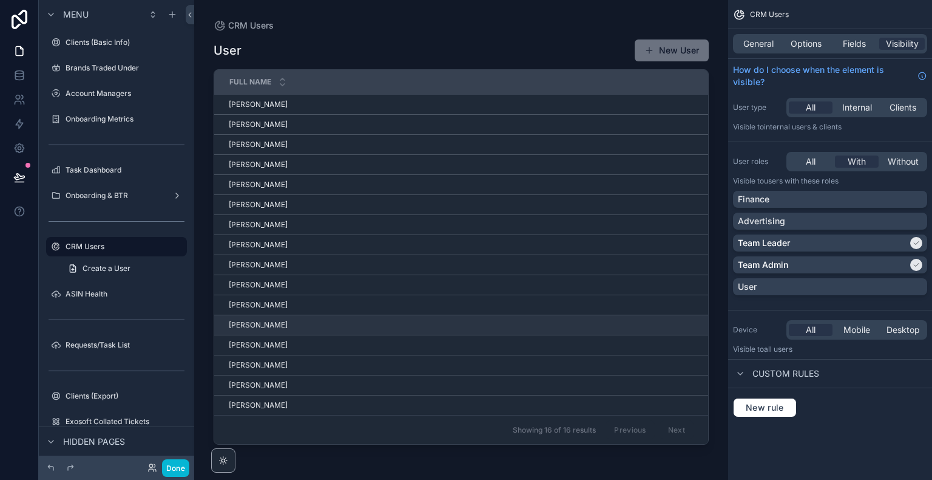
click at [301, 325] on div "Jessica Parsons Jessica Parsons" at bounding box center [573, 325] width 688 height 10
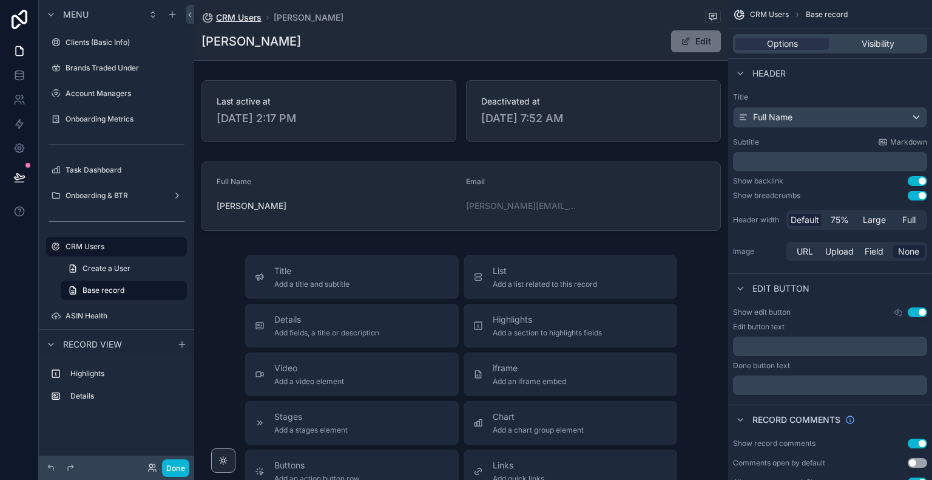
click at [251, 21] on span "CRM Users" at bounding box center [239, 18] width 46 height 12
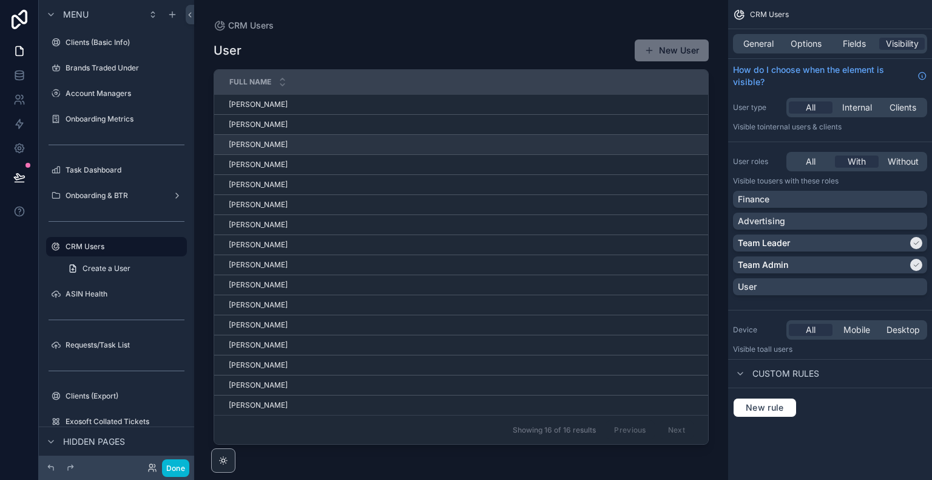
click at [313, 144] on div "Stephanie Roberts Stephanie Roberts" at bounding box center [573, 145] width 688 height 10
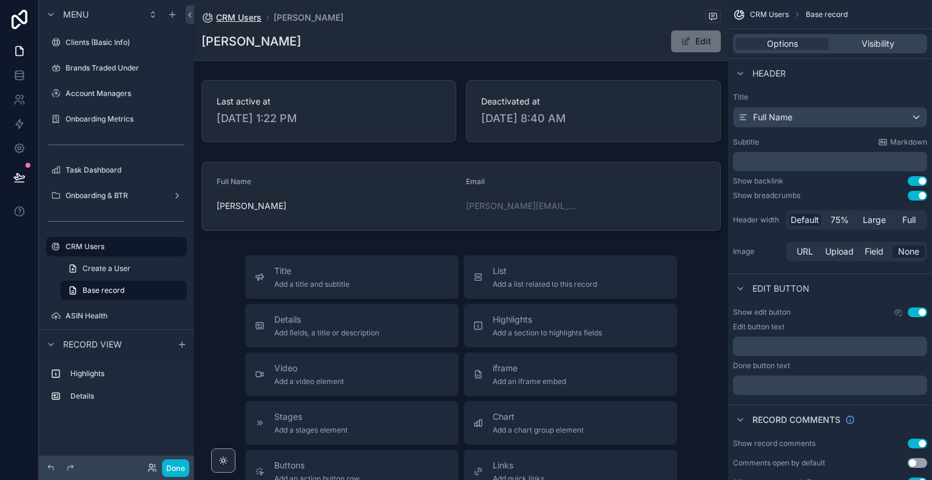
click at [234, 16] on span "CRM Users" at bounding box center [239, 18] width 46 height 12
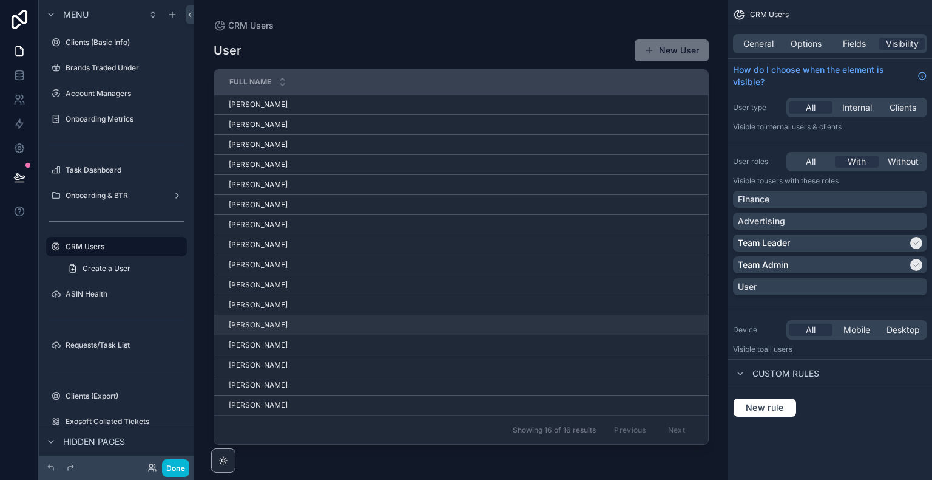
click at [254, 331] on td "Jessica Parsons Jessica Parsons" at bounding box center [572, 325] width 717 height 20
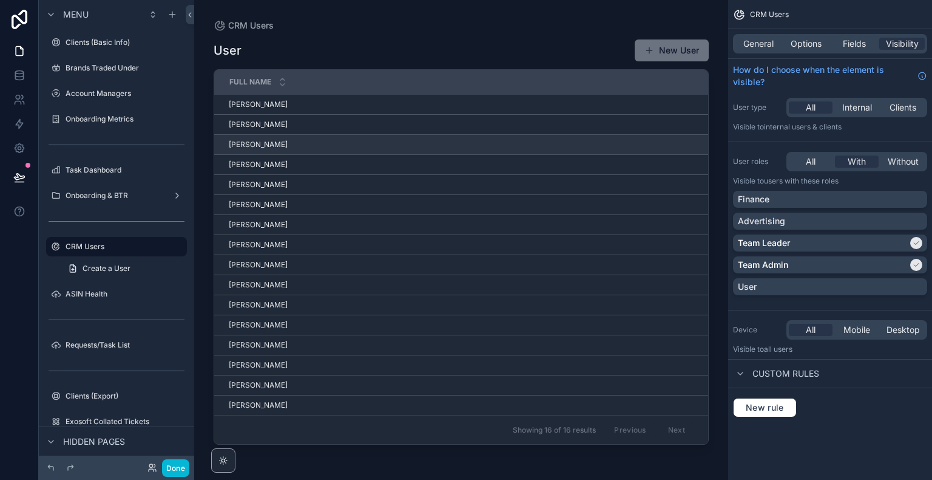
click at [265, 144] on span "Stephanie Roberts" at bounding box center [258, 145] width 59 height 10
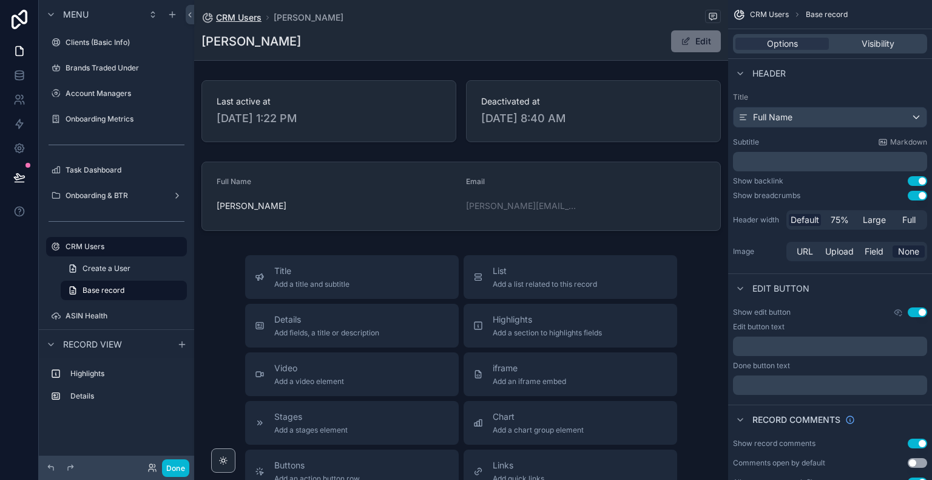
click at [253, 18] on span "CRM Users" at bounding box center [239, 18] width 46 height 12
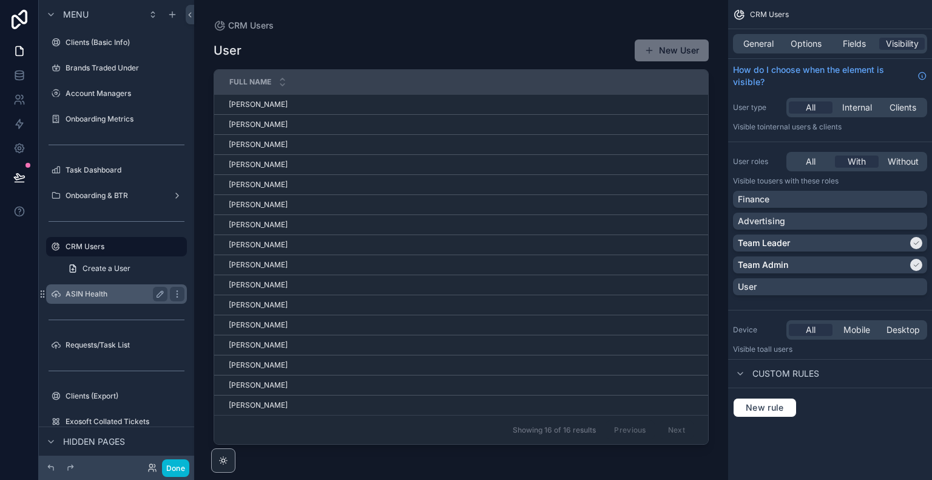
click at [109, 296] on label "ASIN Health" at bounding box center [114, 294] width 97 height 10
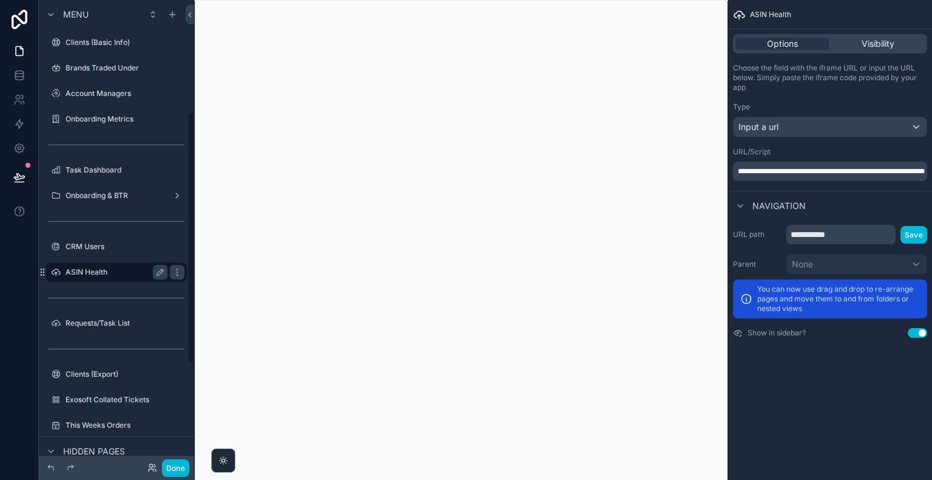
scroll to position [206, 0]
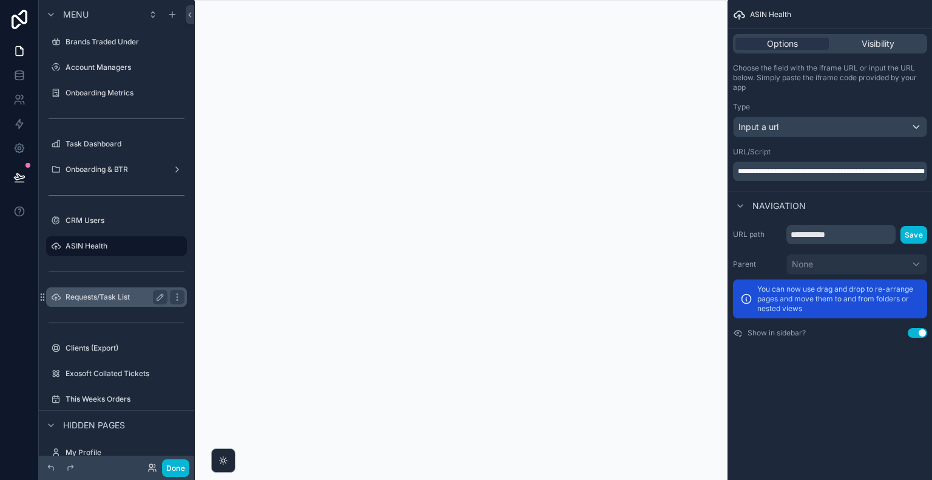
click at [100, 300] on label "Requests/Task List" at bounding box center [114, 297] width 97 height 10
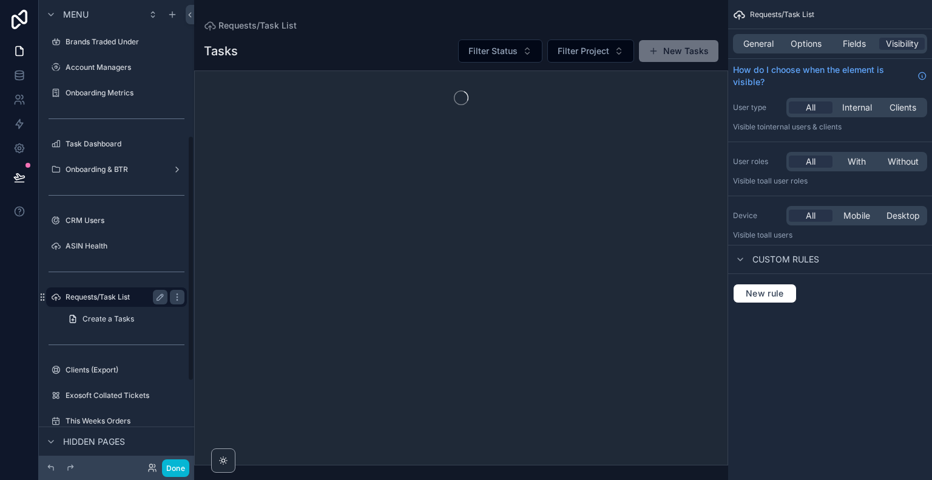
scroll to position [257, 0]
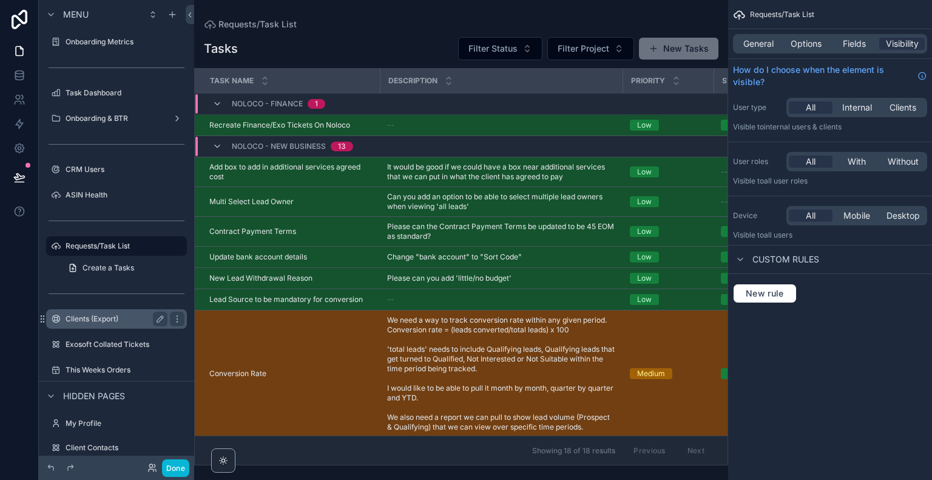
click at [118, 314] on label "Clients (Export)" at bounding box center [114, 319] width 97 height 10
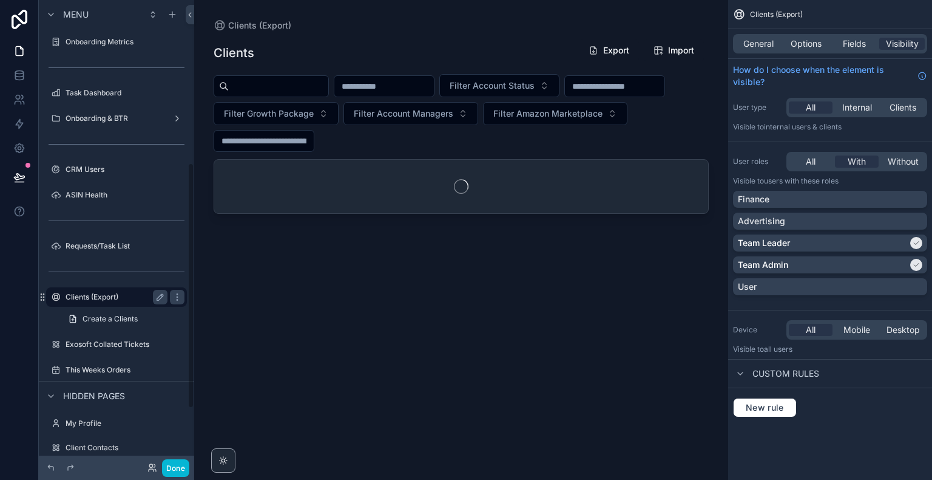
scroll to position [308, 0]
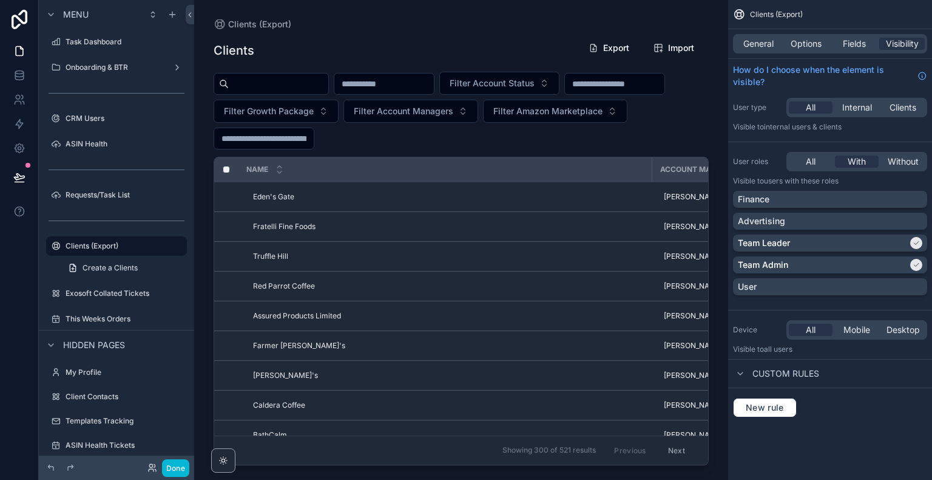
click at [656, 109] on div "scrollable content" at bounding box center [461, 232] width 534 height 465
click at [656, 109] on div "Filter Account Status Filter Growth Package Filter Account Managers Filter Amaz…" at bounding box center [461, 111] width 495 height 78
click at [725, 191] on div "Clients (Export) Clients Export Import Filter Account Status Filter Growth Pack…" at bounding box center [461, 232] width 534 height 465
click at [723, 191] on div "Clients (Export) Clients Export Import Filter Account Status Filter Growth Pack…" at bounding box center [461, 232] width 534 height 465
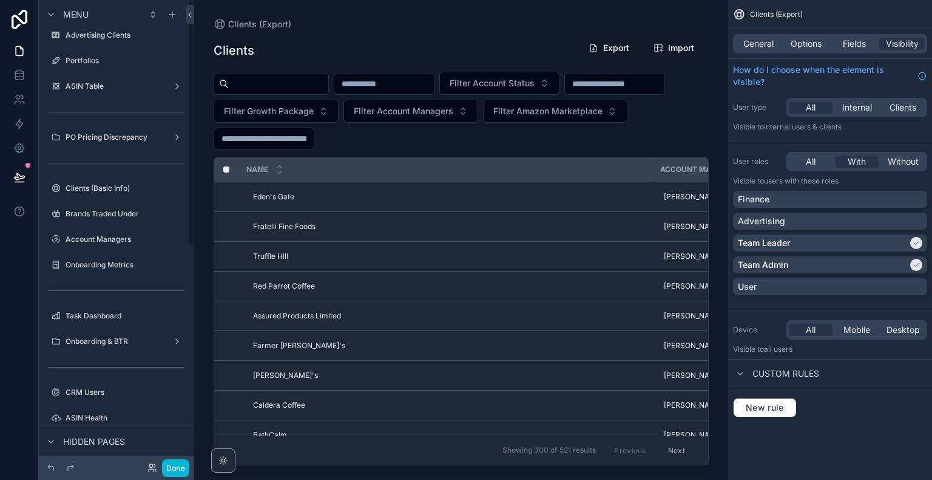
scroll to position [0, 0]
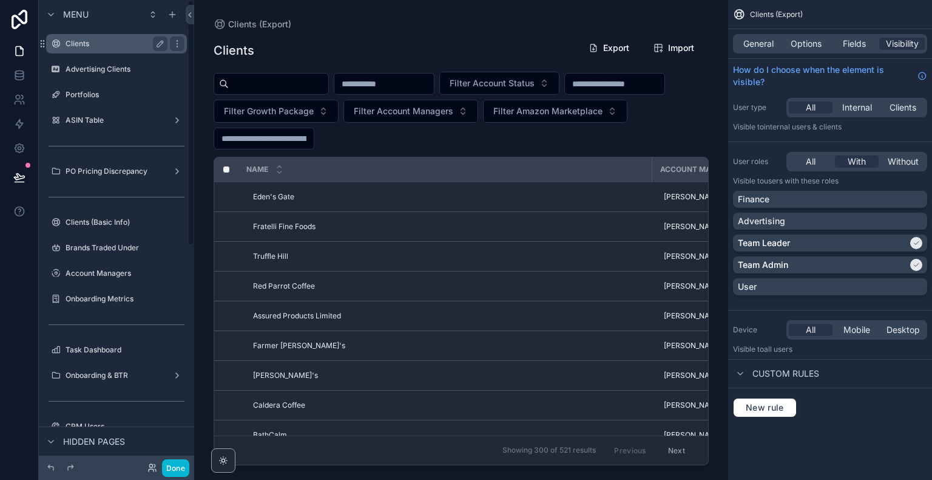
drag, startPoint x: 192, startPoint y: 278, endPoint x: 183, endPoint y: 39, distance: 239.3
click at [183, 39] on div "Menu Clients Advertising Clients Portfolios ASIN Table PO Pricing Discrepancy C…" at bounding box center [116, 232] width 155 height 465
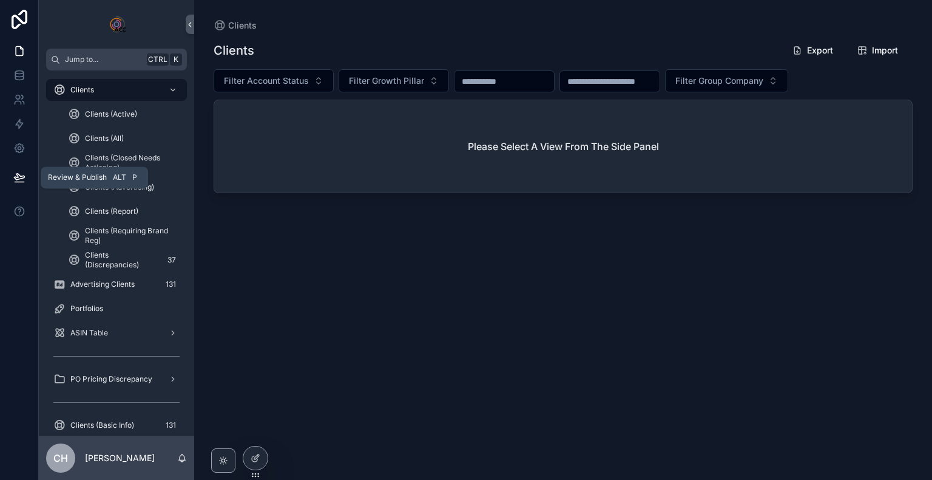
click at [18, 180] on icon at bounding box center [19, 177] width 12 height 12
